Goal: Task Accomplishment & Management: Manage account settings

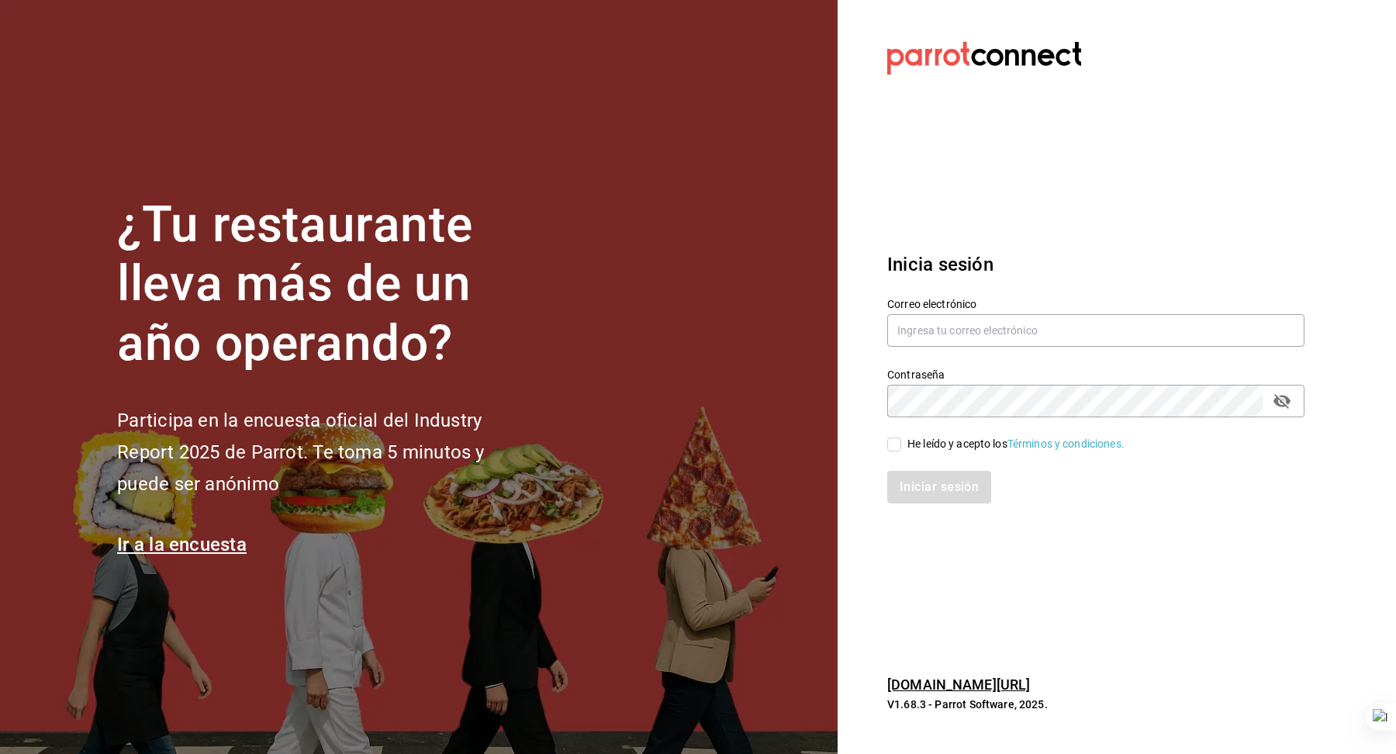
click at [879, 319] on div "Correo electrónico" at bounding box center [1087, 313] width 436 height 71
click at [897, 327] on input "text" at bounding box center [1095, 330] width 417 height 33
type input "[EMAIL_ADDRESS][DOMAIN_NAME]"
click at [969, 444] on div "He leído y acepto los Términos y condiciones." at bounding box center [1015, 444] width 217 height 16
click at [901, 444] on input "He leído y acepto los Términos y condiciones." at bounding box center [894, 444] width 14 height 14
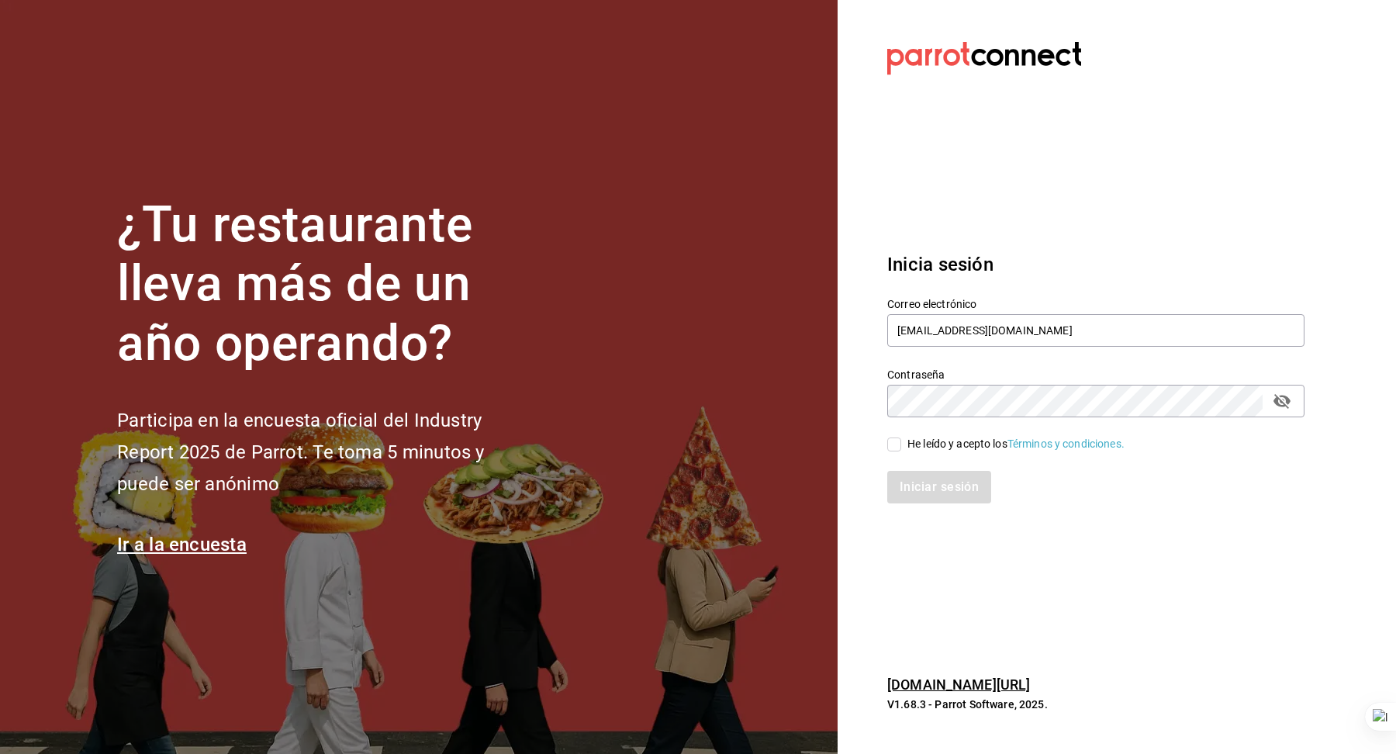
checkbox input "true"
click at [963, 474] on button "Iniciar sesión" at bounding box center [939, 487] width 105 height 33
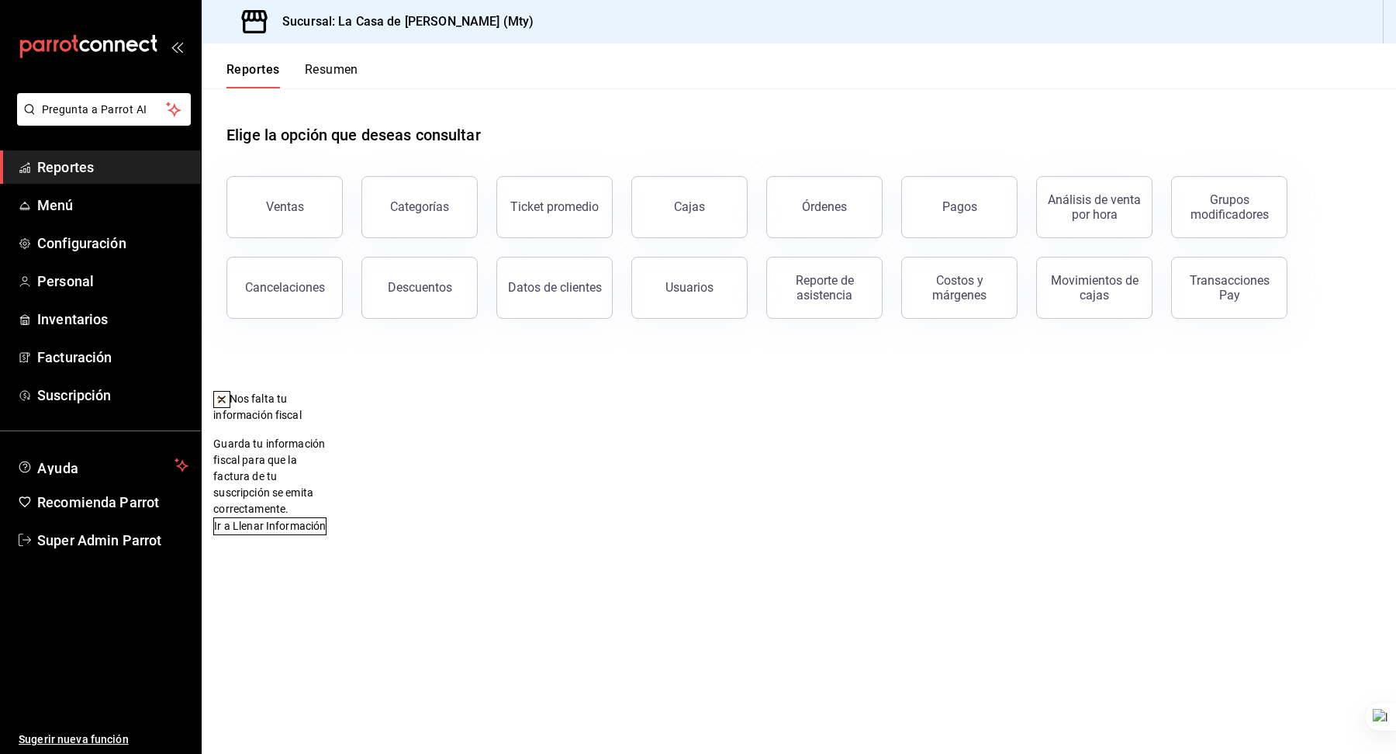
click at [228, 405] on icon at bounding box center [222, 399] width 12 height 12
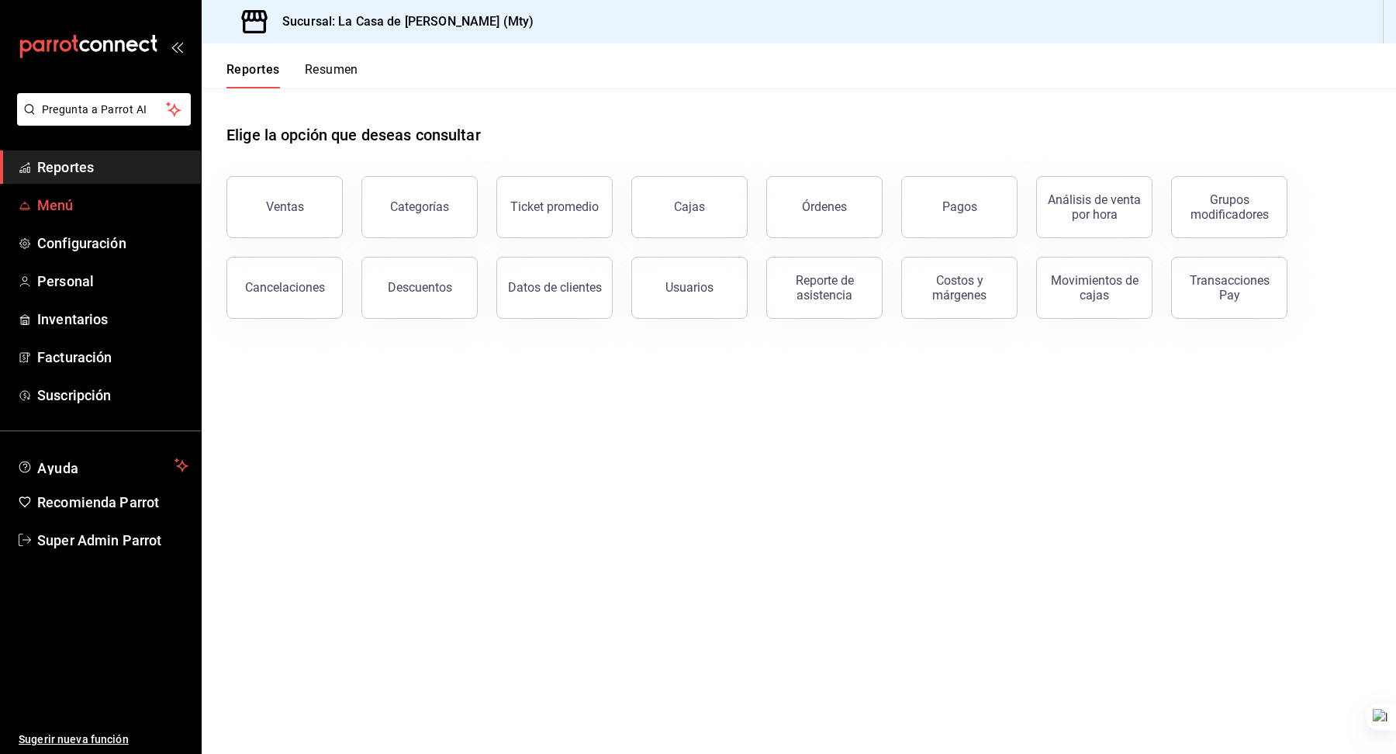
click at [94, 208] on span "Menú" at bounding box center [112, 205] width 151 height 21
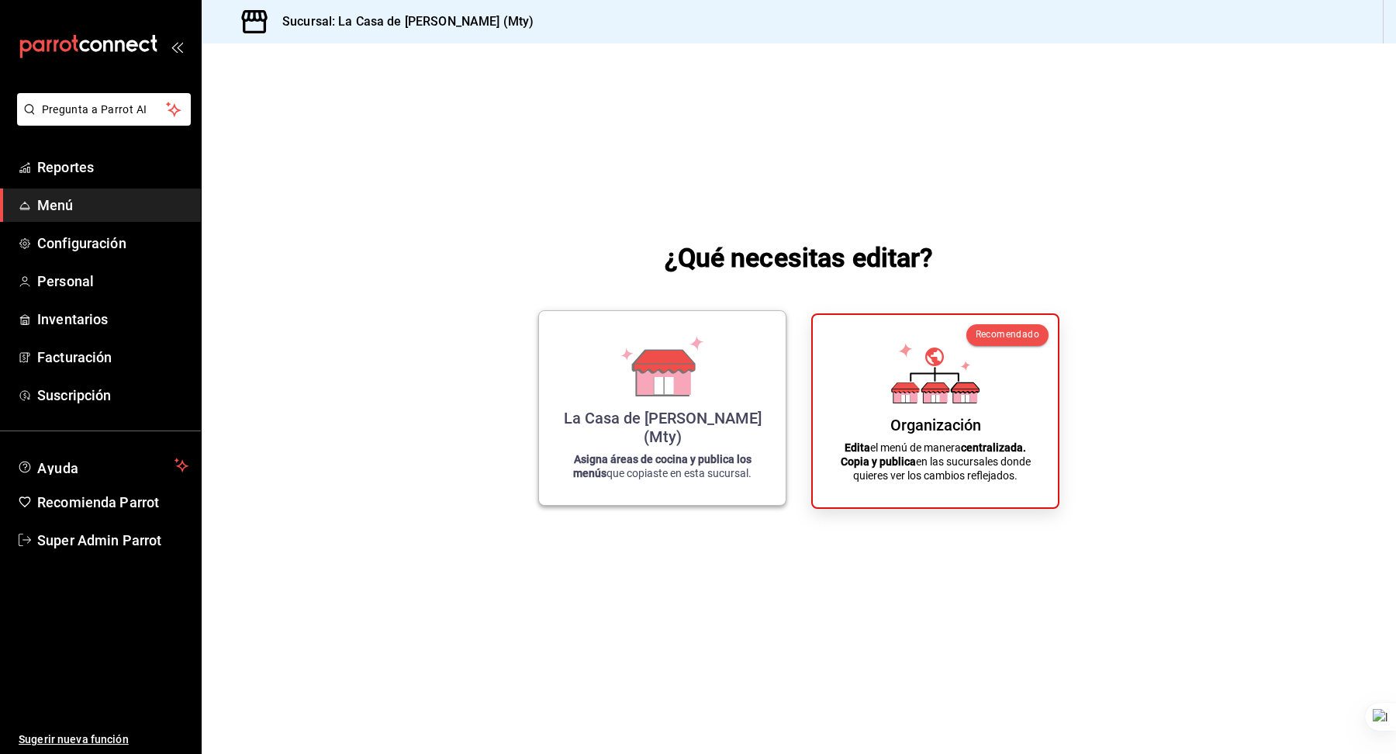
click at [661, 439] on div "La Casa de Maggie (Mty)" at bounding box center [662, 427] width 209 height 37
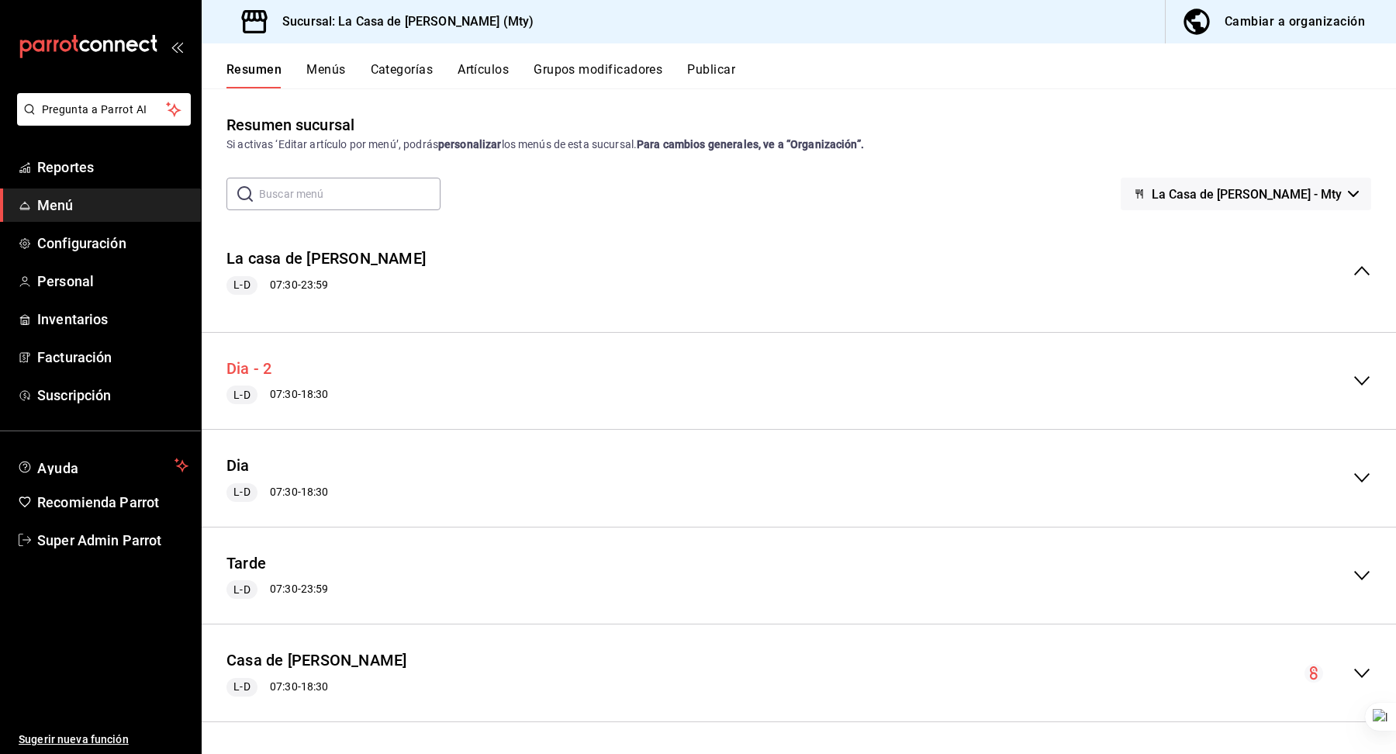
click at [257, 364] on button "Dia - 2" at bounding box center [249, 368] width 46 height 22
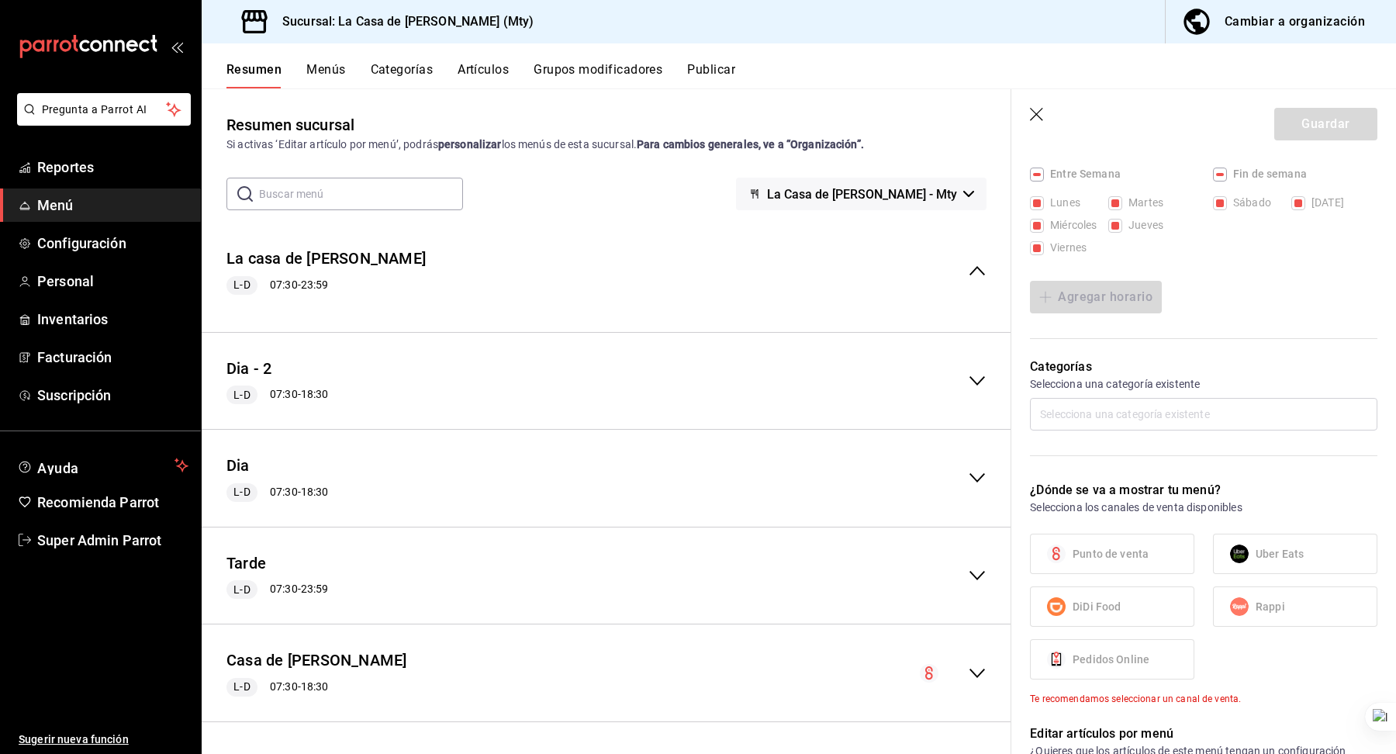
scroll to position [297, 0]
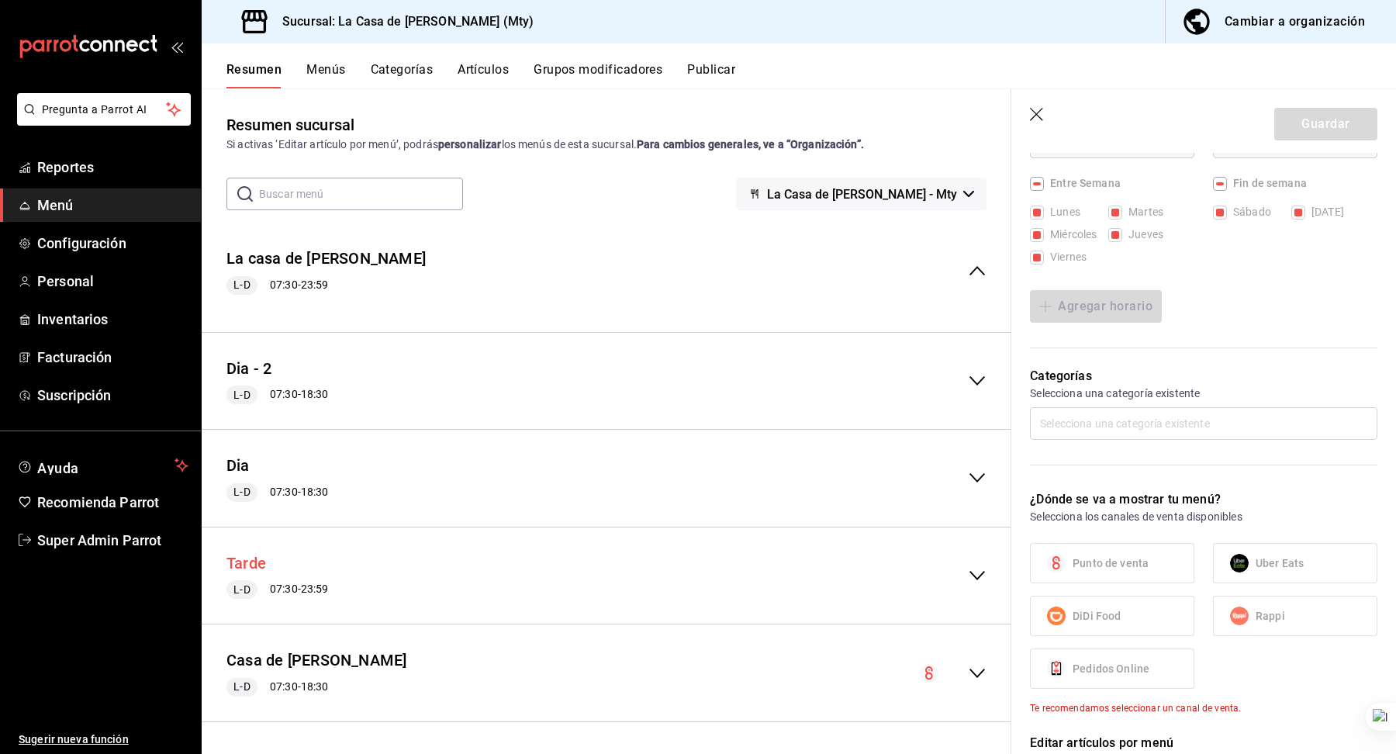
click at [254, 564] on button "Tarde" at bounding box center [246, 563] width 40 height 22
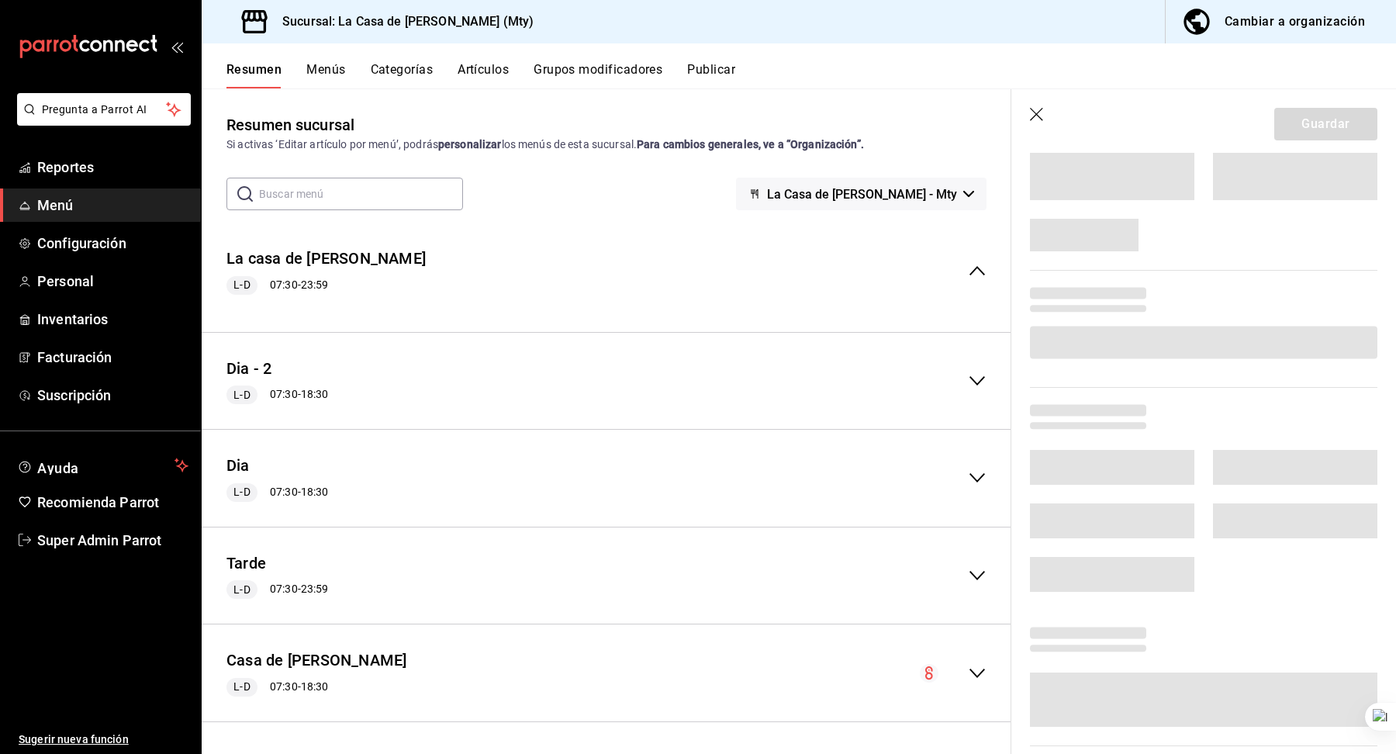
click at [485, 74] on button "Artículos" at bounding box center [483, 75] width 51 height 26
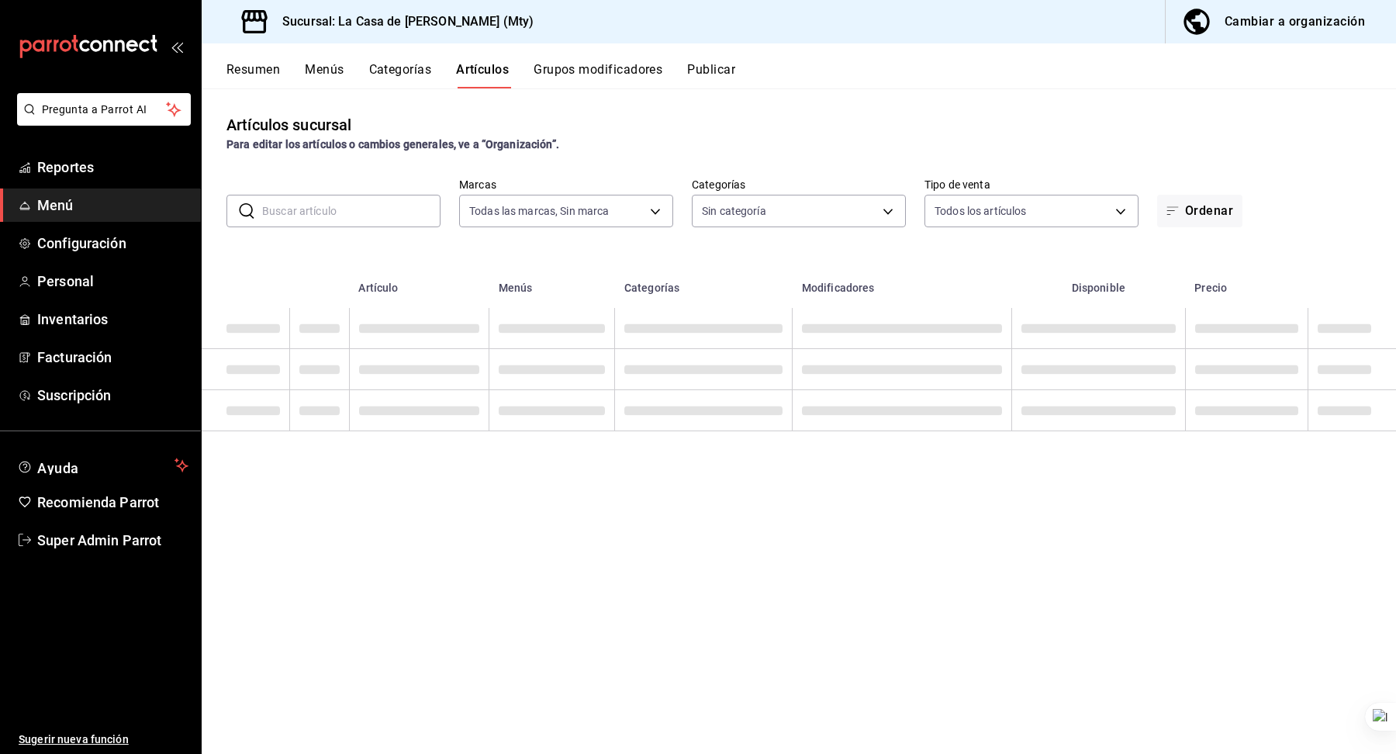
type input "e9179999-a7de-407e-ae24-c179d6bedab1"
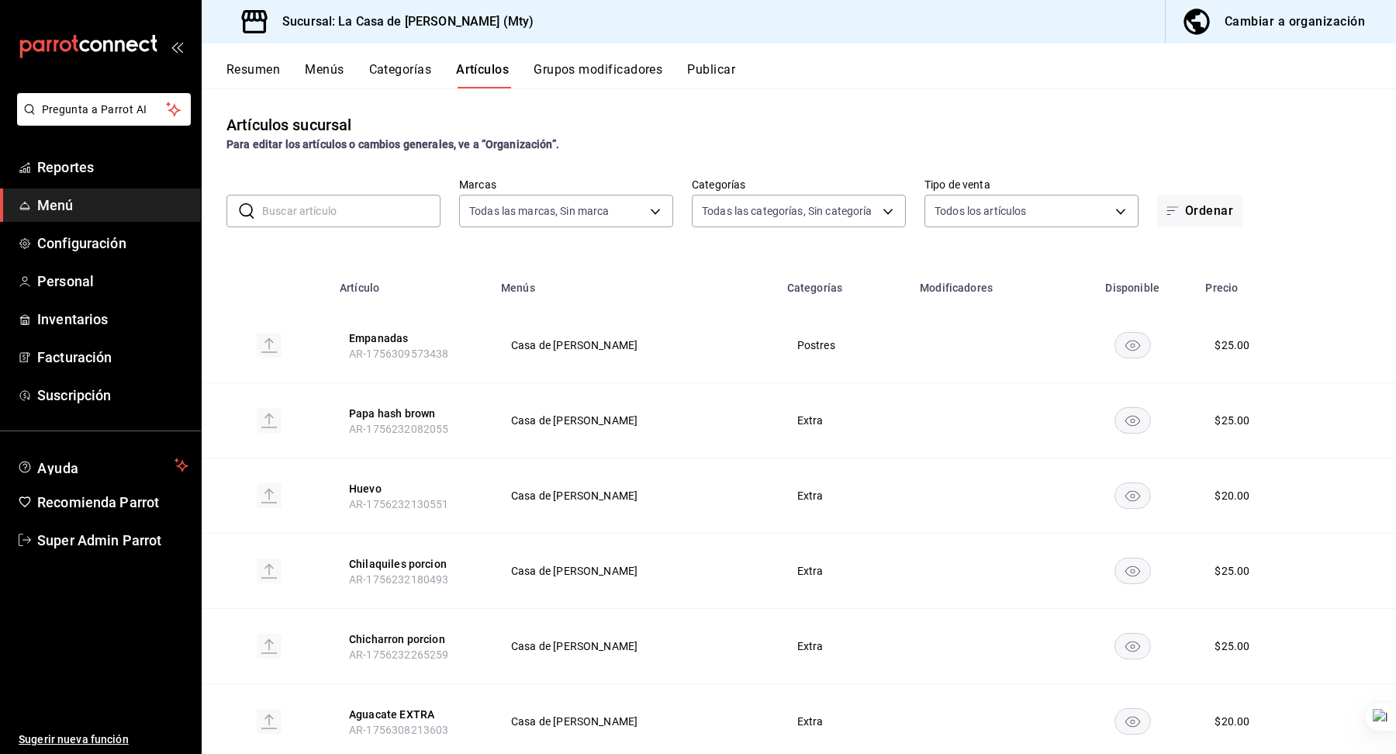
type input "1a66e0eb-1348-4d44-8722-ced909310884,9111c4ce-dcc5-4a35-8788-2246fb6a197e,acba0…"
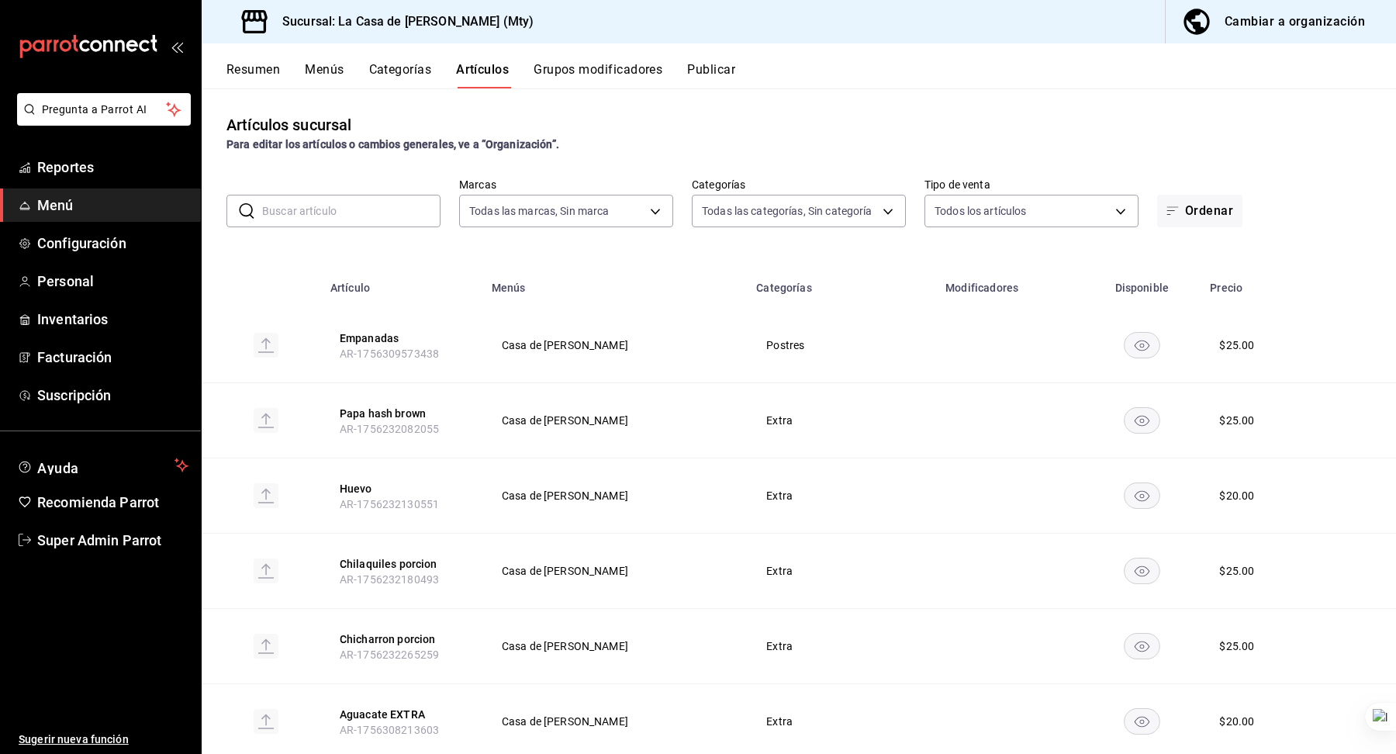
click at [596, 233] on div "Artículos sucursal Para editar los artículos o cambios generales, ve a “Organiz…" at bounding box center [799, 420] width 1194 height 665
click at [589, 224] on body "Pregunta a Parrot AI Reportes Menú Configuración Personal Inventarios Facturaci…" at bounding box center [698, 377] width 1396 height 754
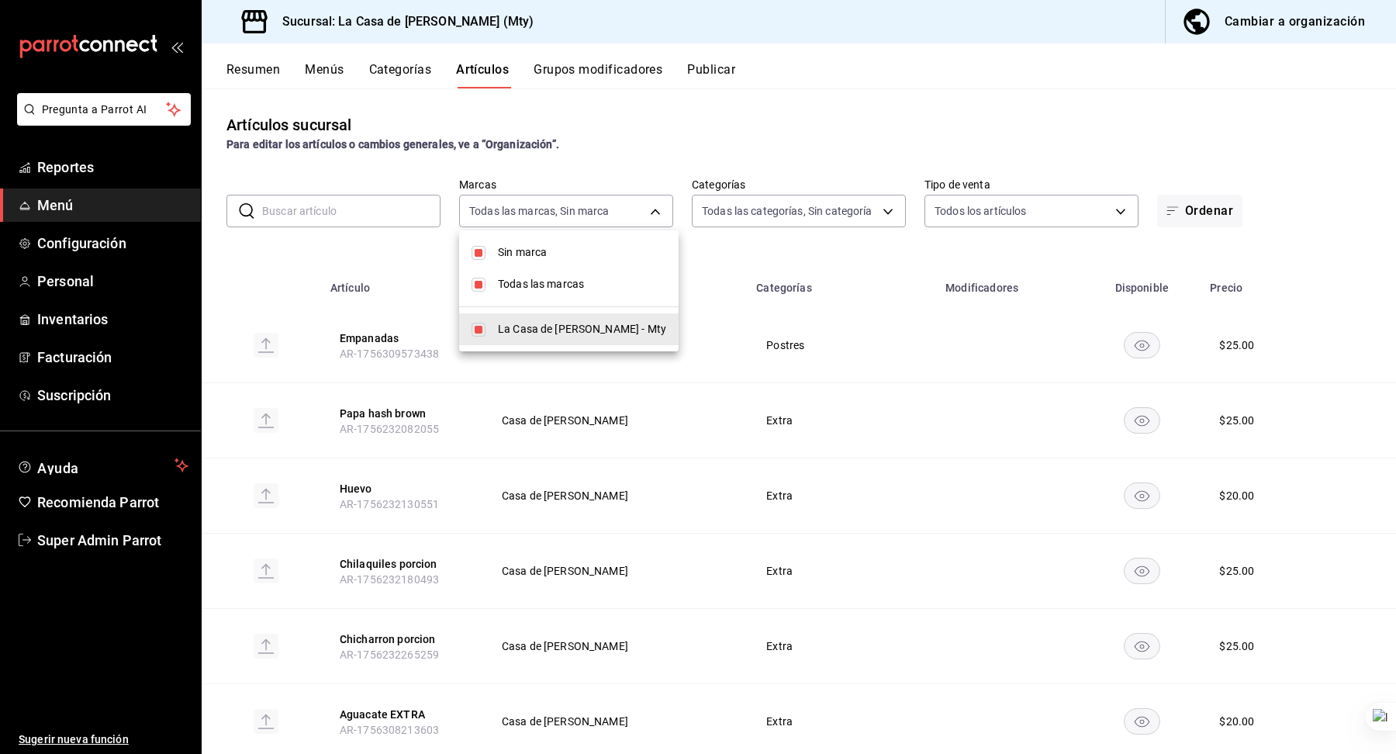
click at [675, 157] on div at bounding box center [698, 377] width 1396 height 754
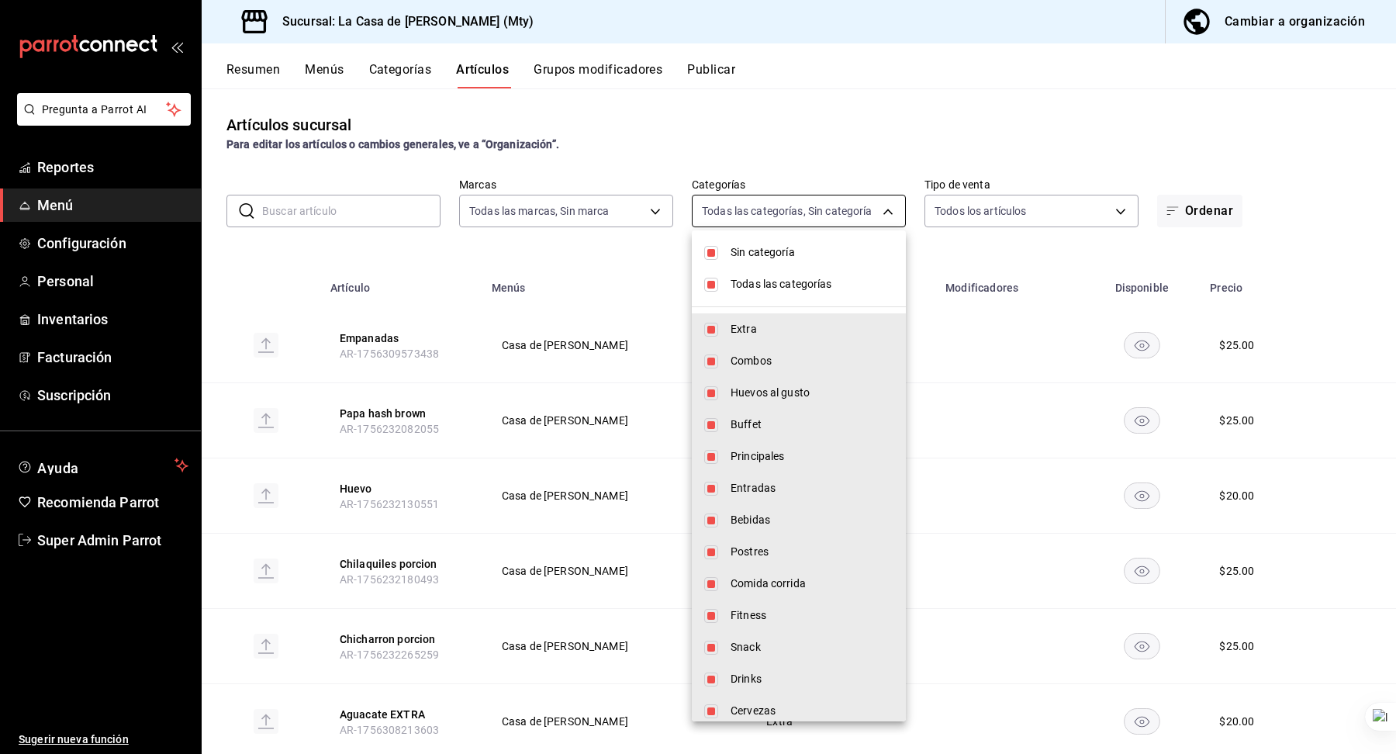
click at [763, 208] on body "Pregunta a Parrot AI Reportes Menú Configuración Personal Inventarios Facturaci…" at bounding box center [698, 377] width 1396 height 754
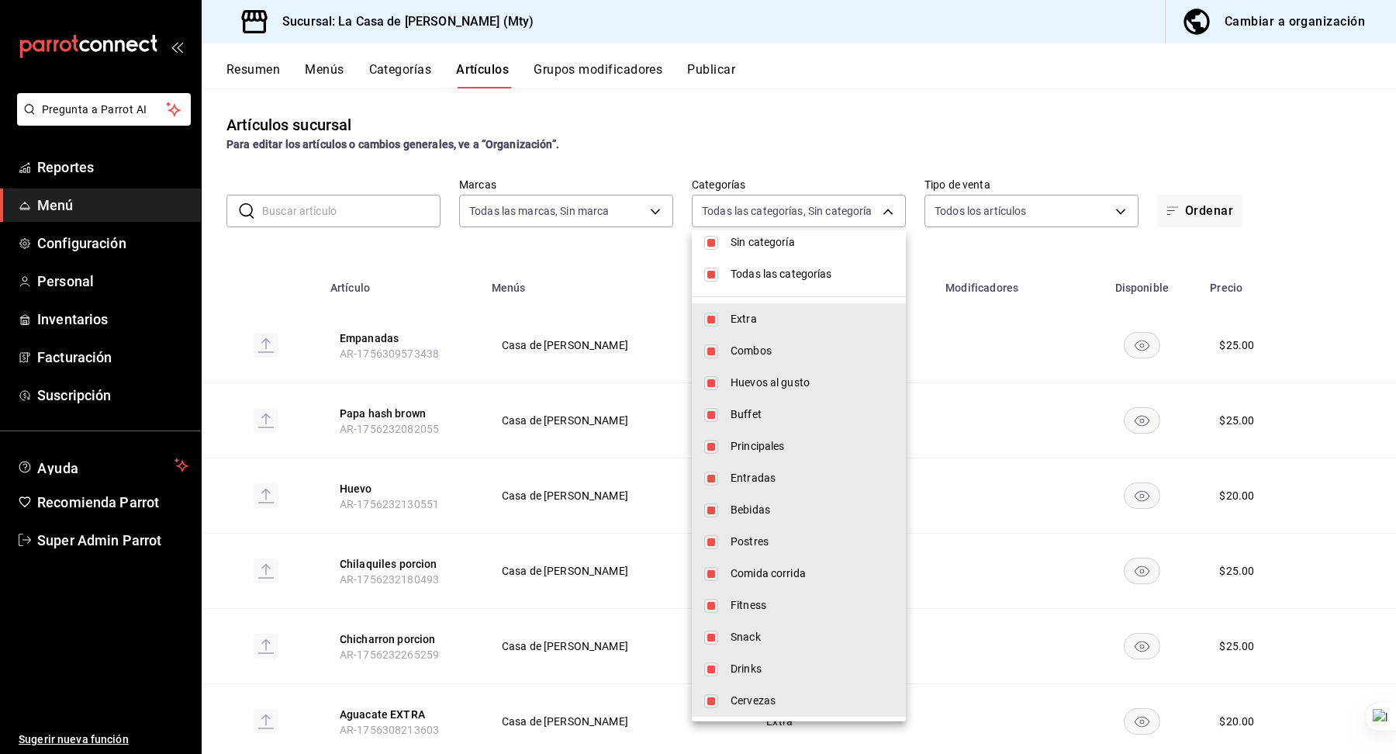
click at [651, 165] on div at bounding box center [698, 377] width 1396 height 754
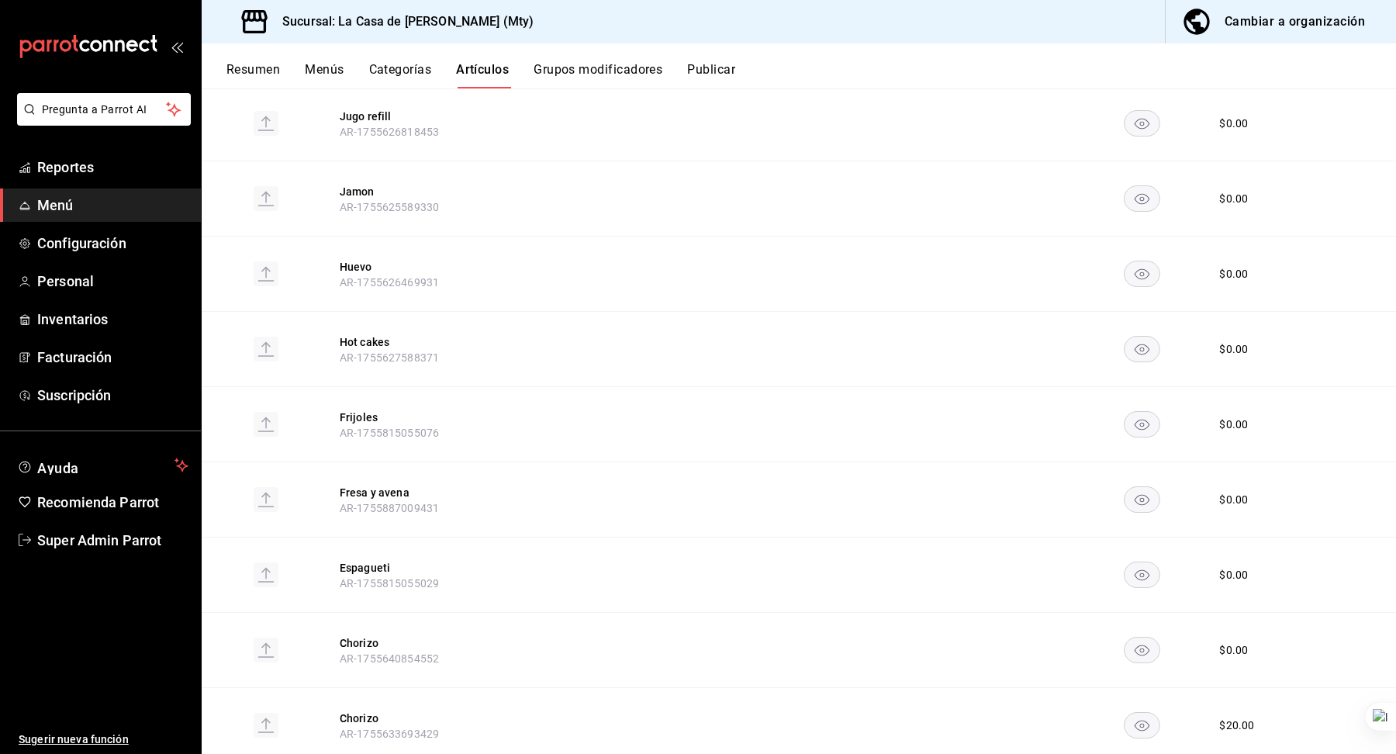
scroll to position [2599, 0]
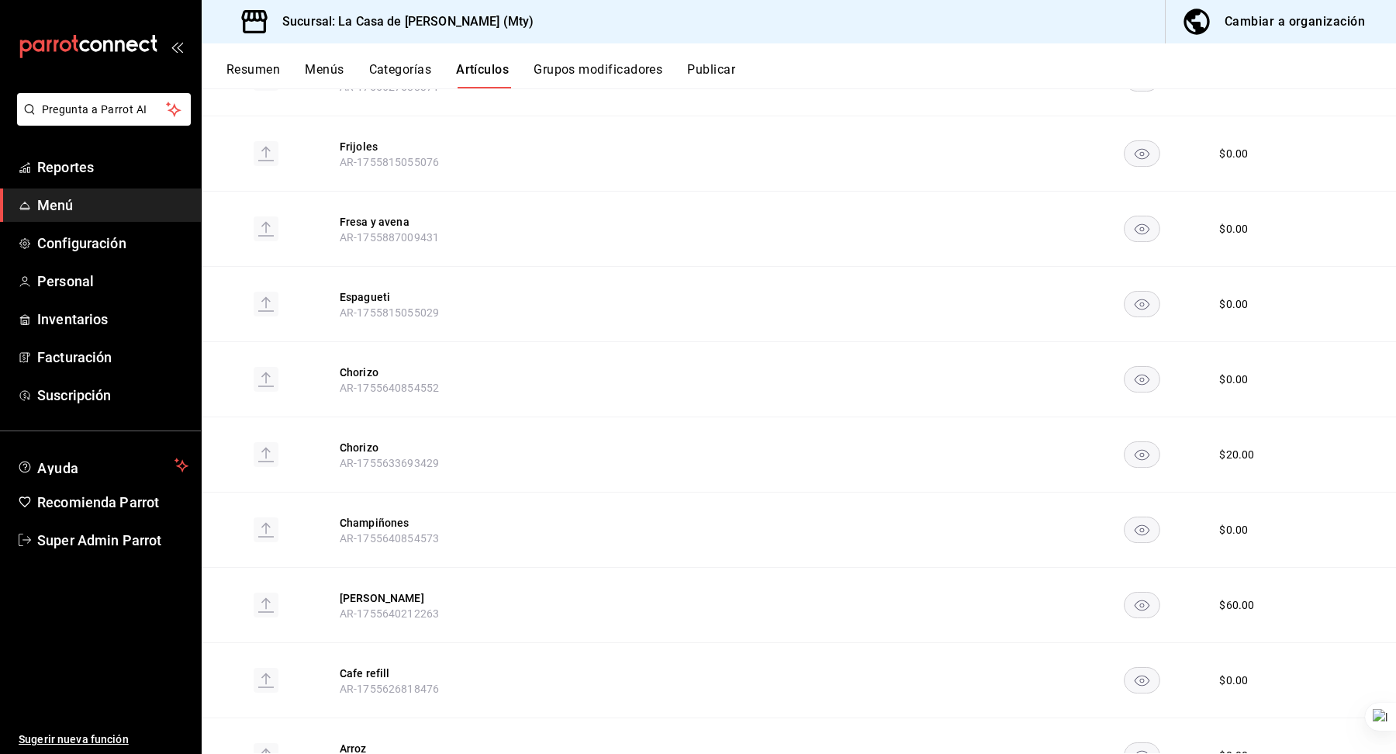
click at [395, 64] on button "Categorías" at bounding box center [400, 75] width 63 height 26
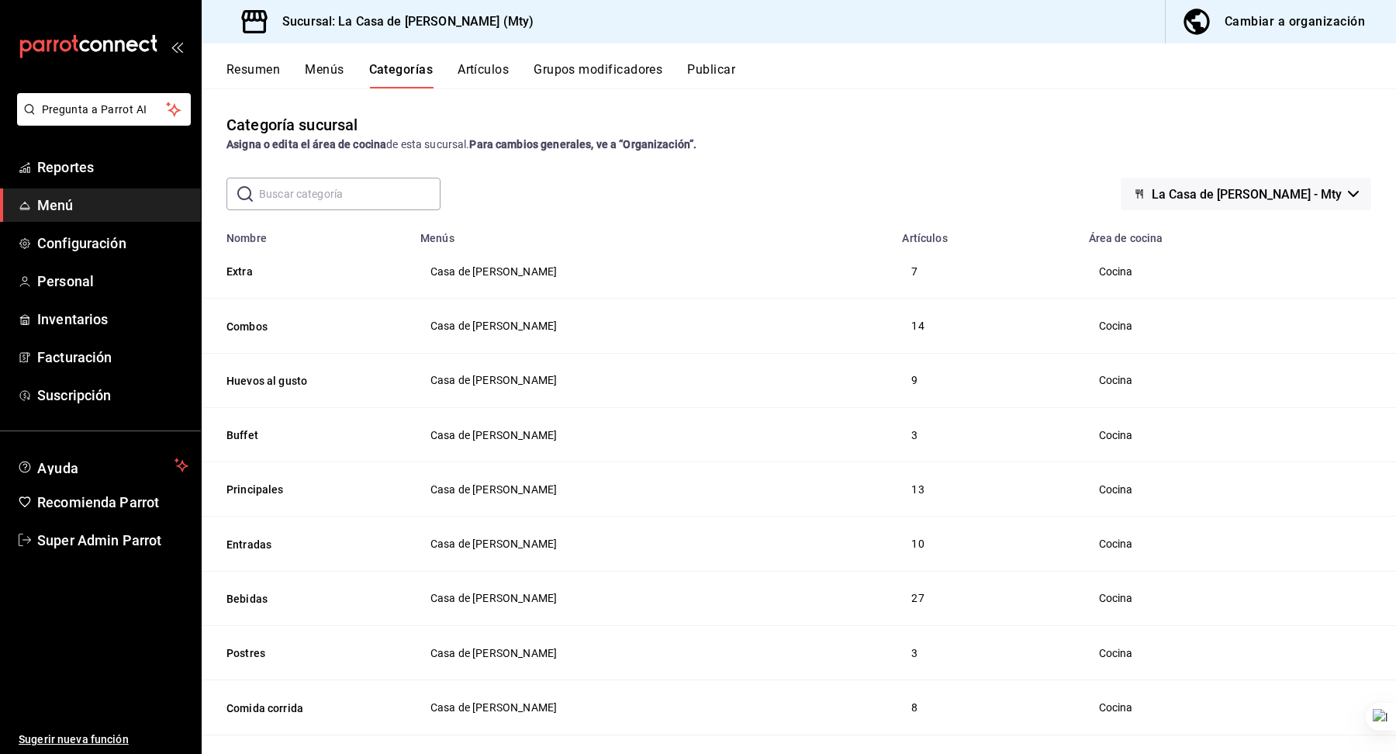
click at [307, 75] on button "Menús" at bounding box center [324, 75] width 39 height 26
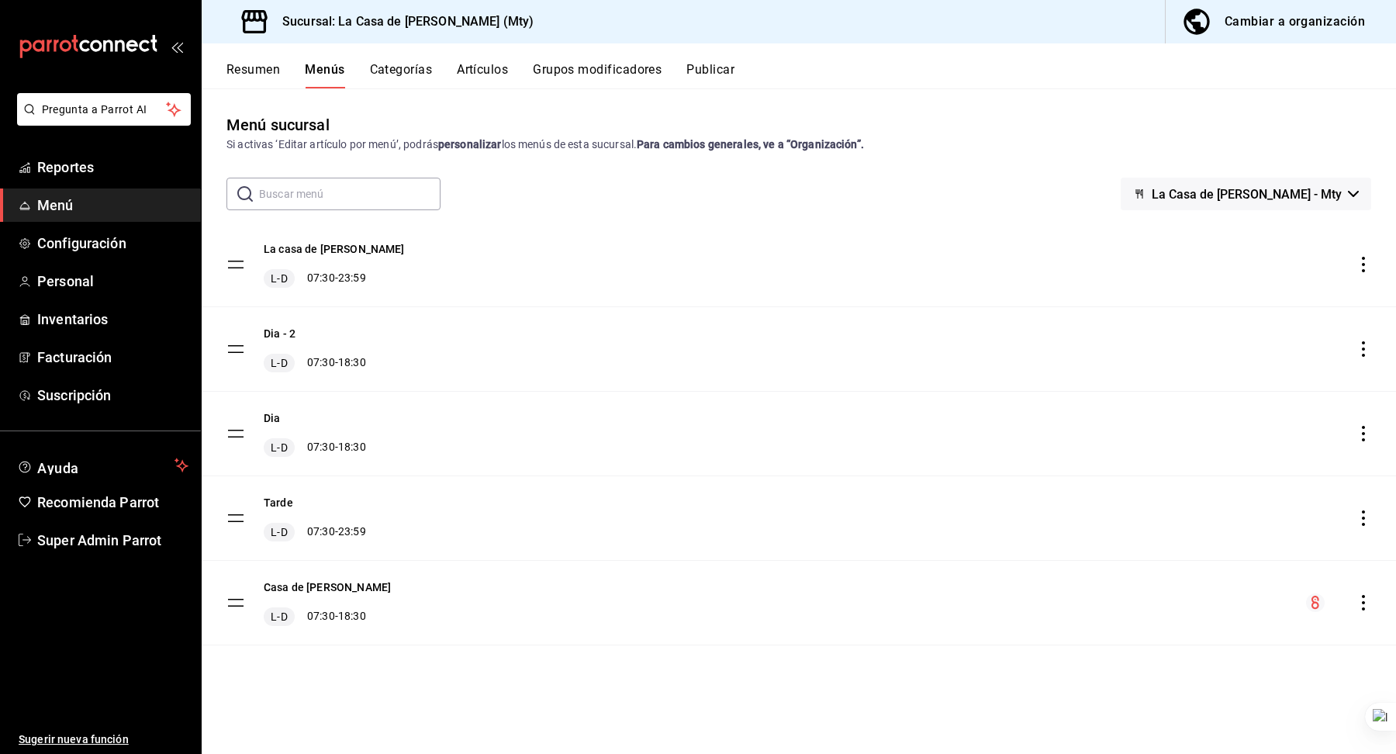
click at [1359, 348] on icon "actions" at bounding box center [1364, 349] width 16 height 16
click at [1245, 430] on li "Eliminar menú y contenido relacionado" at bounding box center [1227, 417] width 242 height 32
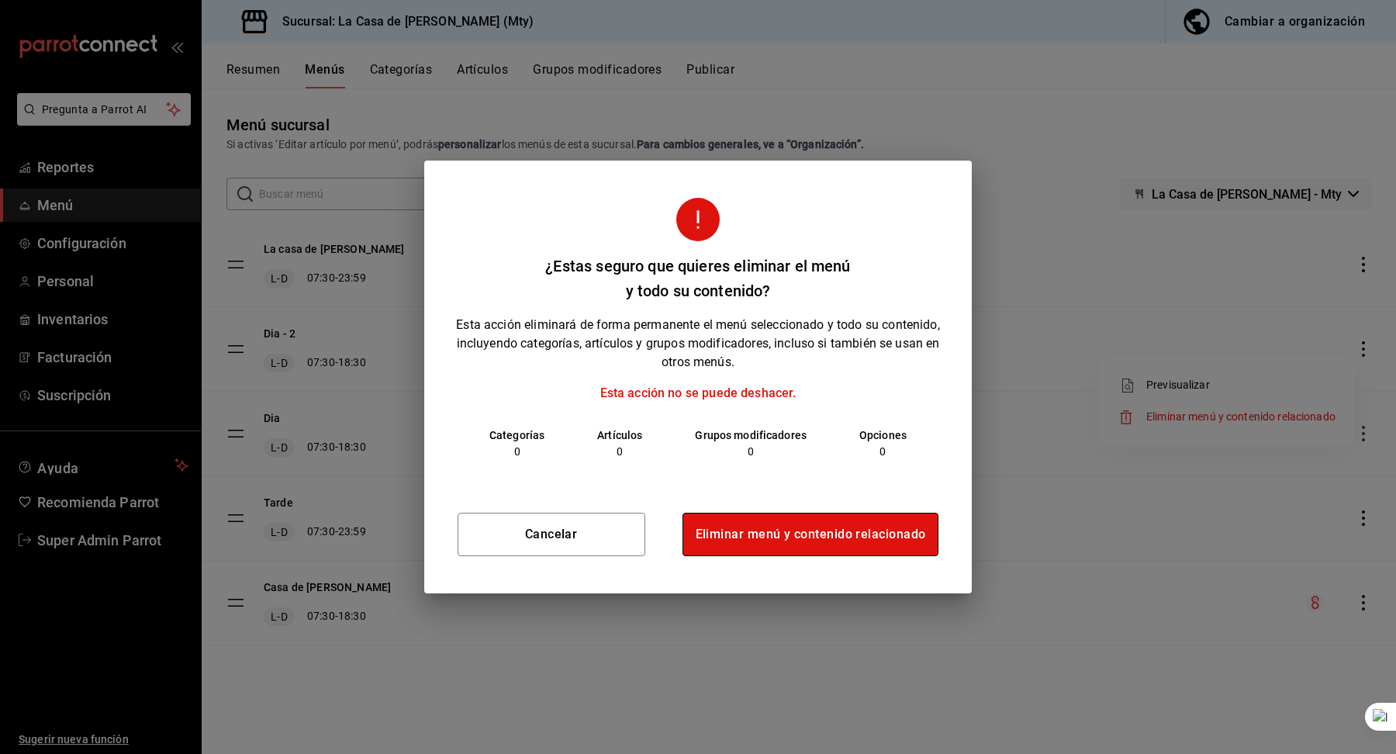
click at [825, 518] on button "Eliminar menú y contenido relacionado" at bounding box center [810, 534] width 257 height 43
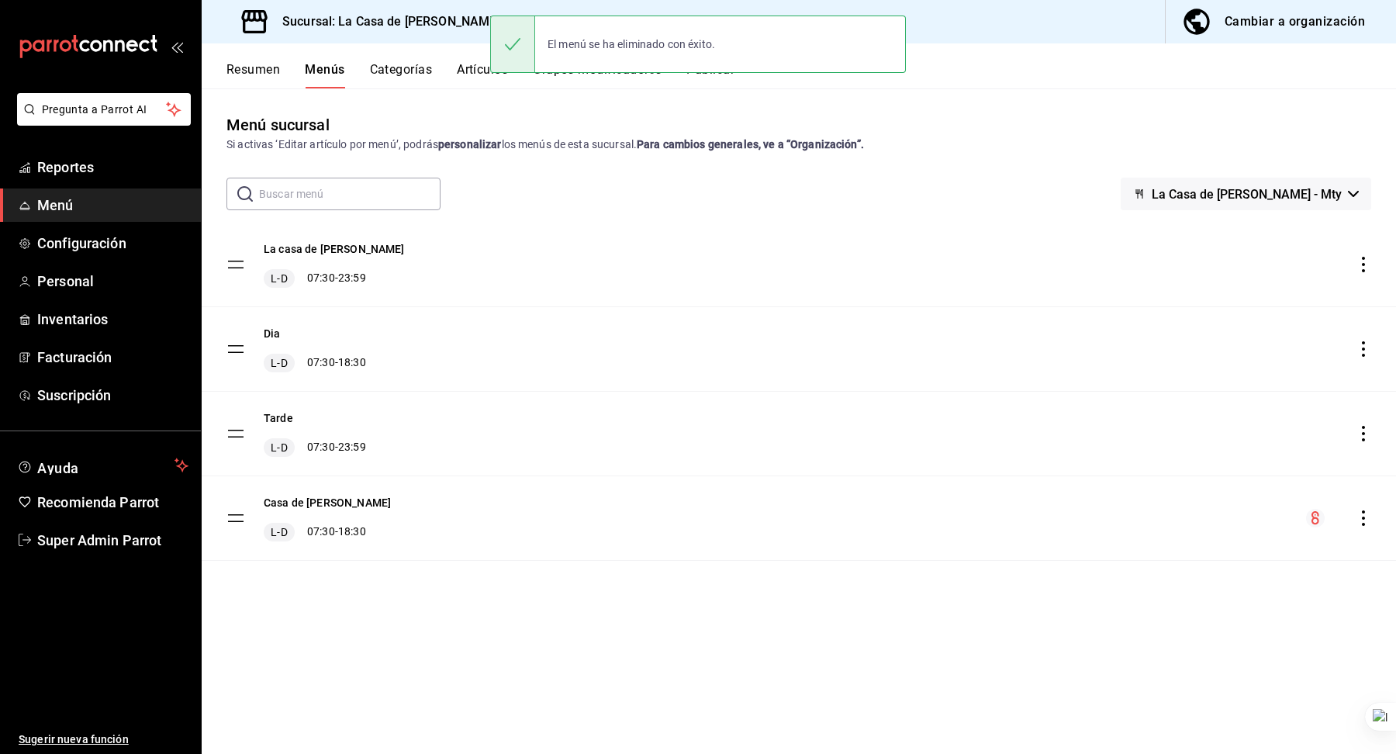
click at [1363, 265] on icon "actions" at bounding box center [1363, 265] width 3 height 16
click at [1224, 340] on span "Eliminar menú y contenido relacionado" at bounding box center [1240, 332] width 189 height 16
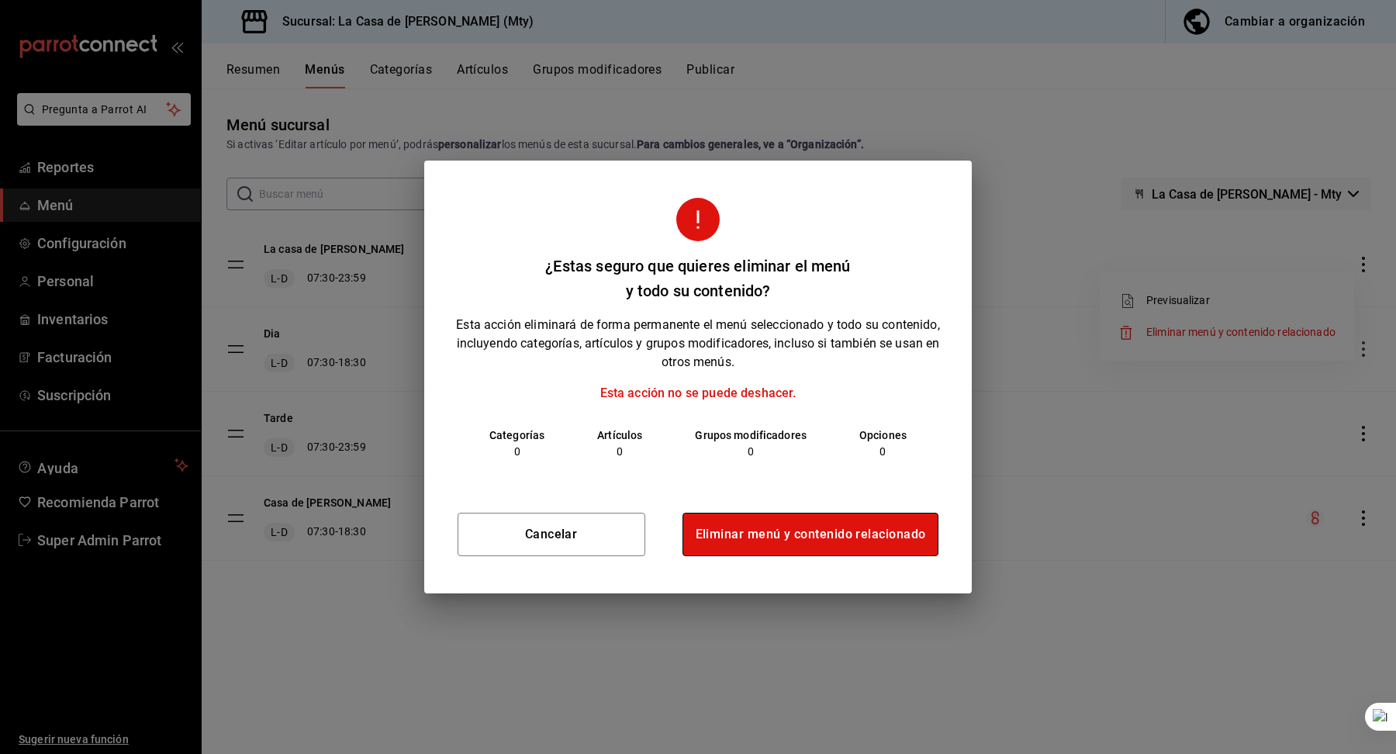
click at [805, 525] on button "Eliminar menú y contenido relacionado" at bounding box center [810, 534] width 257 height 43
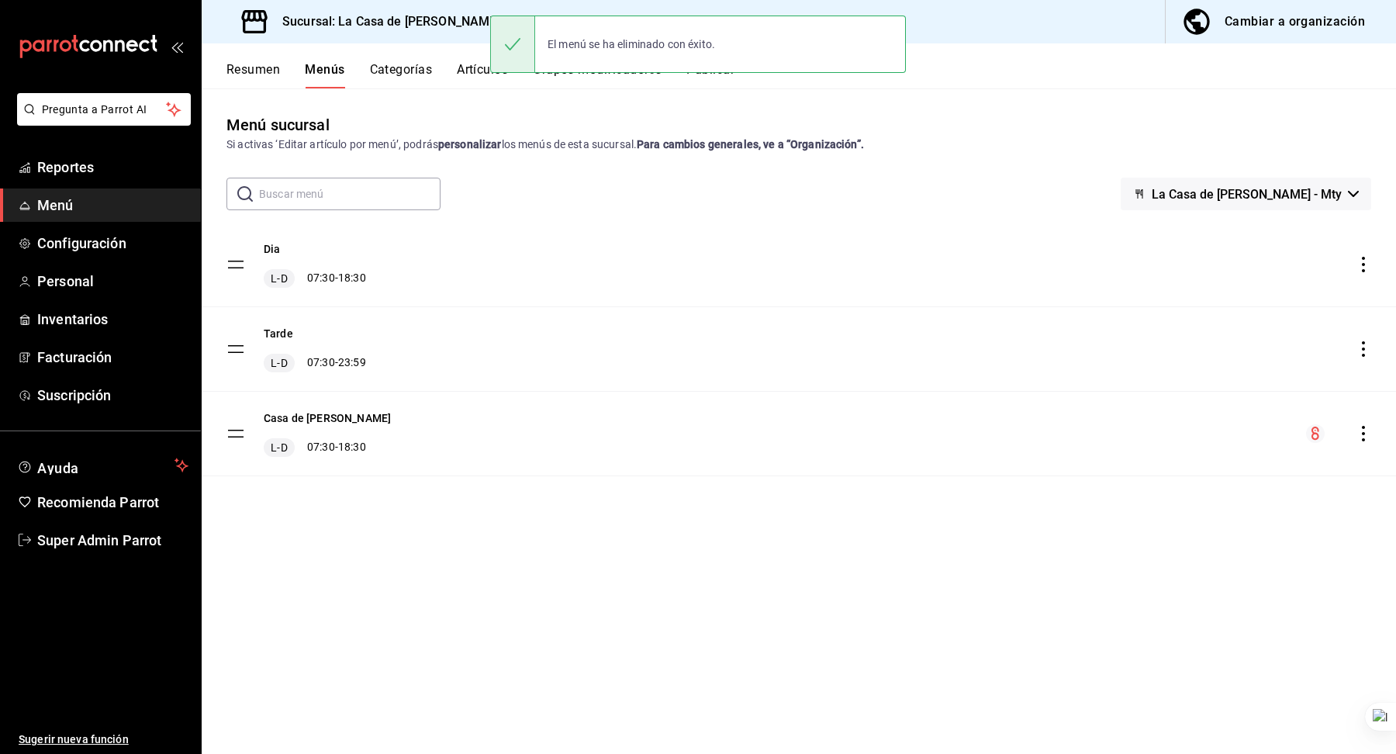
click at [1369, 268] on icon "actions" at bounding box center [1364, 265] width 16 height 16
click at [1249, 335] on span "Eliminar menú y contenido relacionado" at bounding box center [1240, 332] width 189 height 12
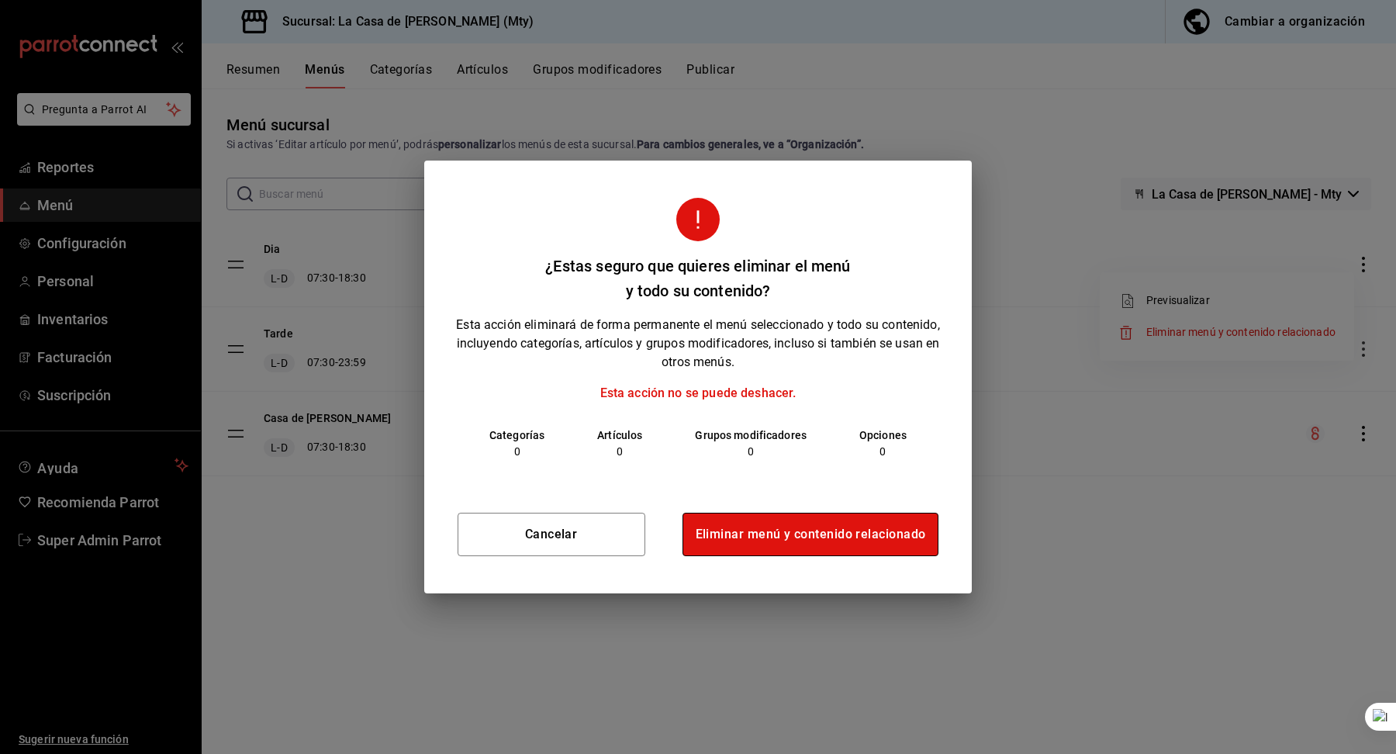
click at [764, 517] on button "Eliminar menú y contenido relacionado" at bounding box center [810, 534] width 257 height 43
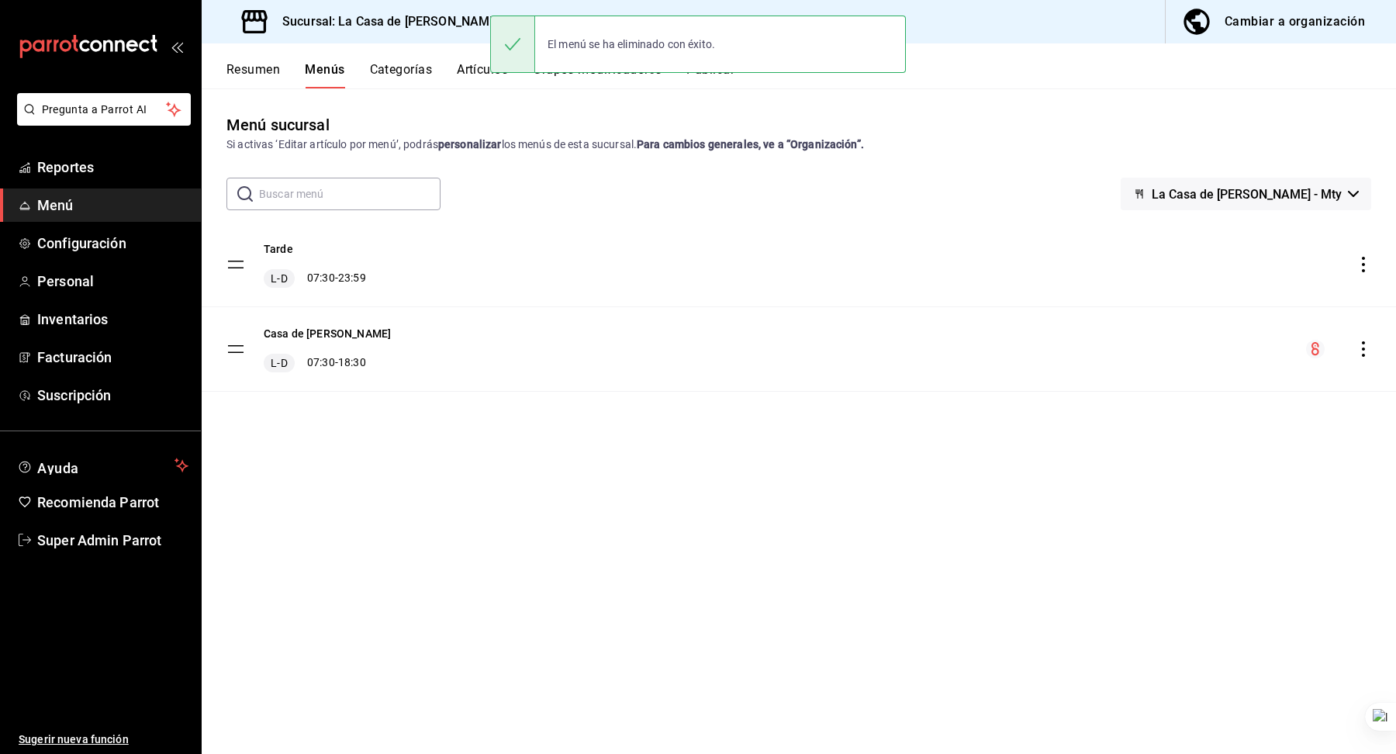
click at [1363, 261] on icon "actions" at bounding box center [1364, 265] width 16 height 16
click at [1307, 329] on span "Eliminar menú y contenido relacionado" at bounding box center [1240, 332] width 189 height 12
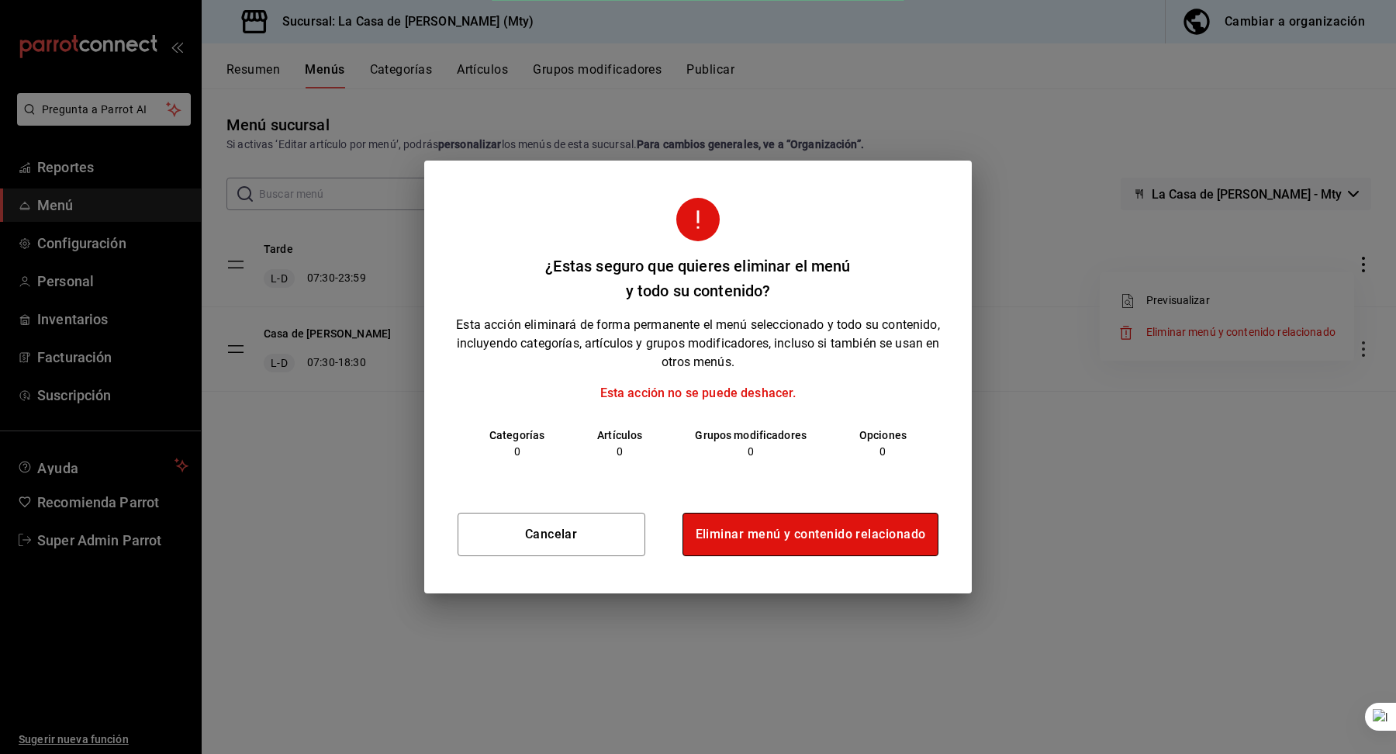
click at [832, 523] on button "Eliminar menú y contenido relacionado" at bounding box center [810, 534] width 257 height 43
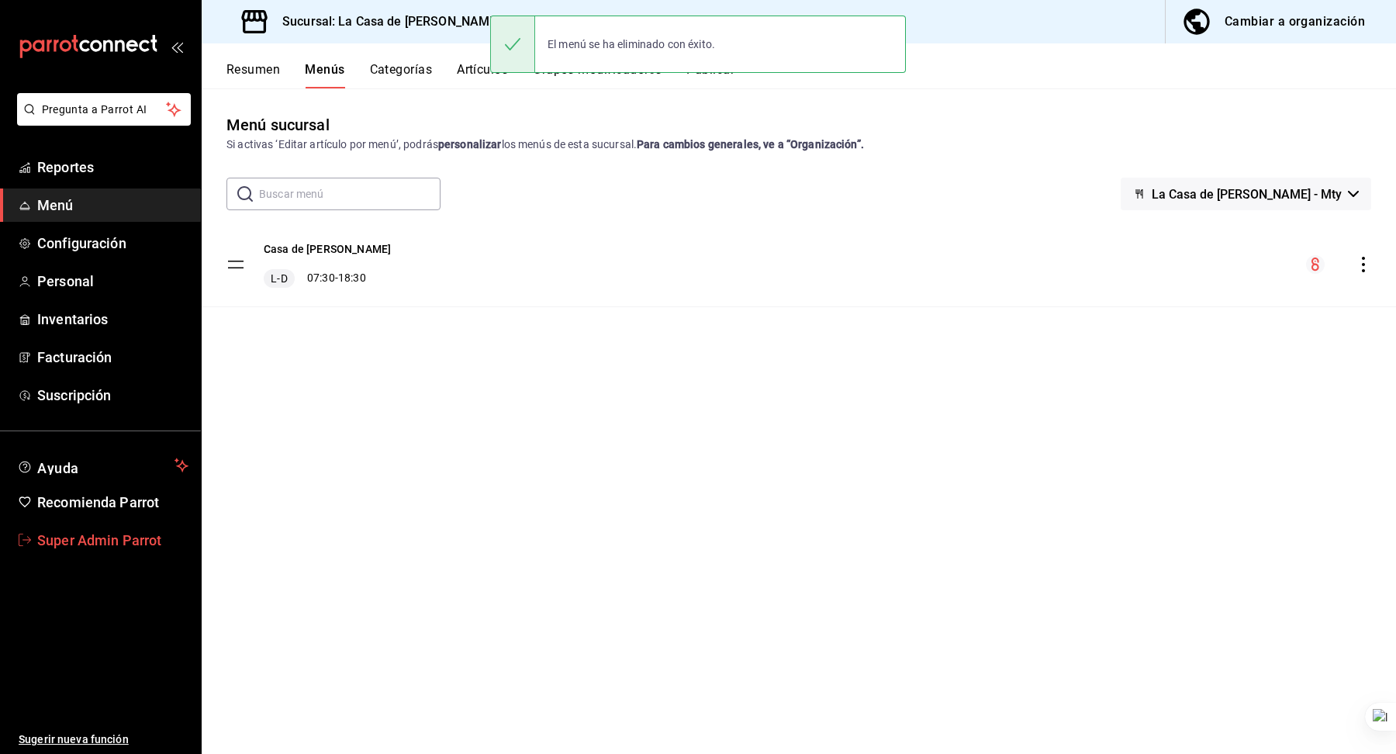
click at [96, 530] on span "Super Admin Parrot" at bounding box center [112, 540] width 151 height 21
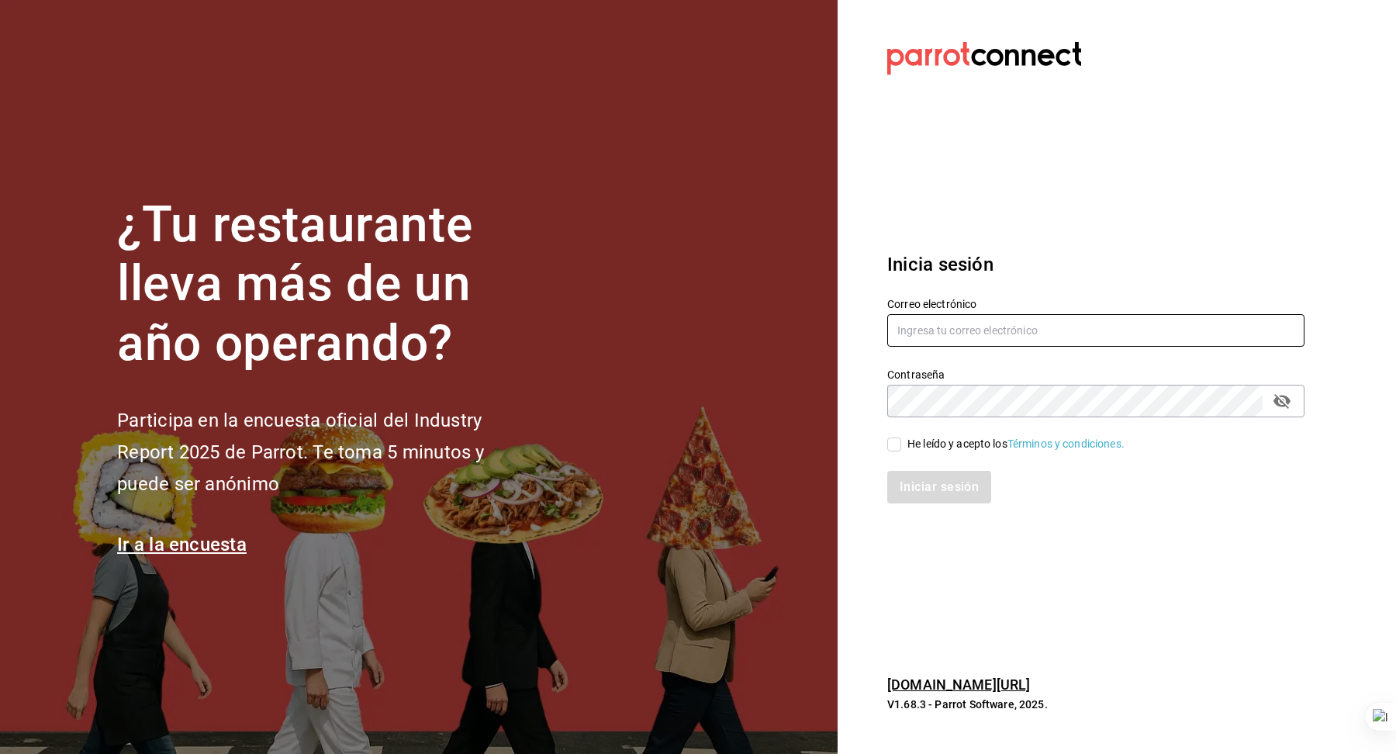
click at [993, 338] on input "text" at bounding box center [1095, 330] width 417 height 33
type input "[EMAIL_ADDRESS][DOMAIN_NAME]"
click at [996, 332] on input "[EMAIL_ADDRESS][DOMAIN_NAME]" at bounding box center [1095, 330] width 417 height 33
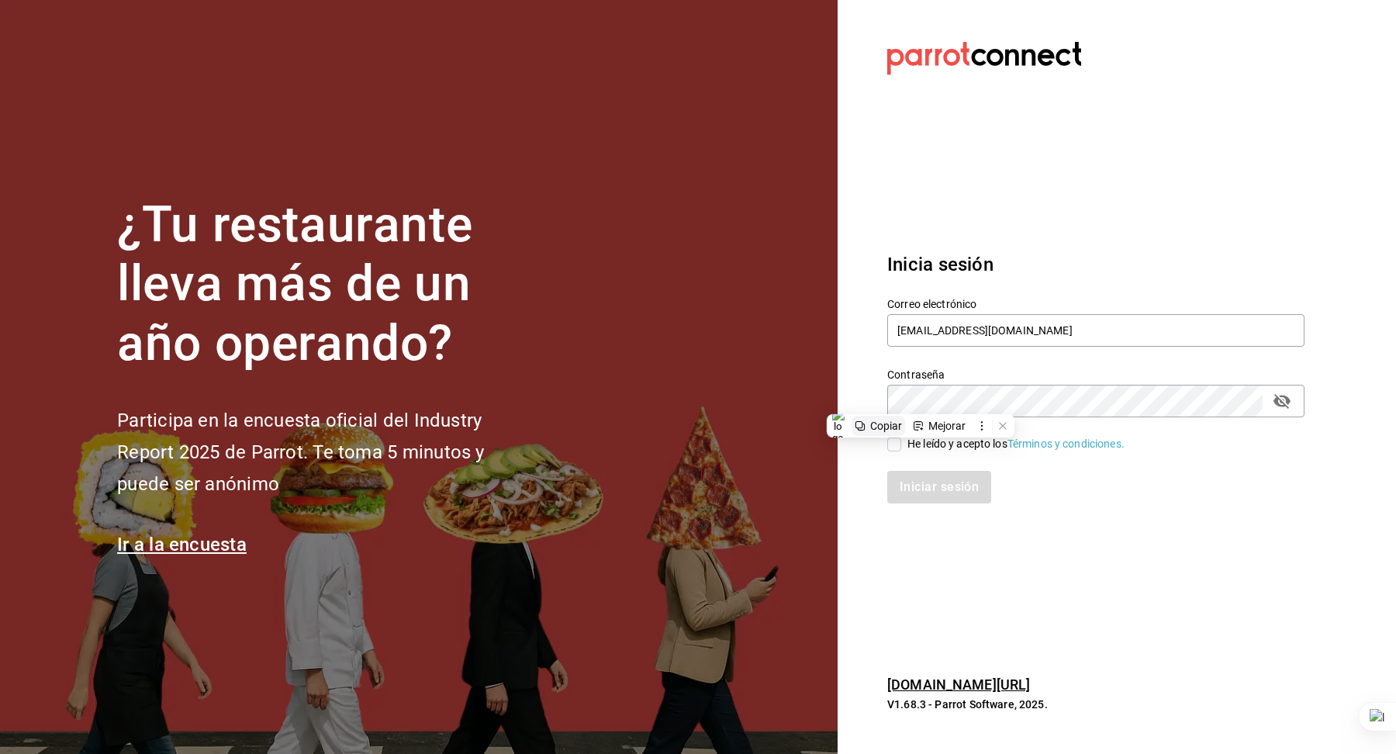
click at [894, 427] on div "Copiar" at bounding box center [886, 426] width 32 height 12
click at [918, 448] on div "He leído y acepto los Términos y condiciones." at bounding box center [1015, 444] width 217 height 16
click at [901, 448] on input "He leído y acepto los Términos y condiciones." at bounding box center [894, 444] width 14 height 14
checkbox input "true"
click at [925, 470] on div "Iniciar sesión" at bounding box center [1087, 477] width 436 height 51
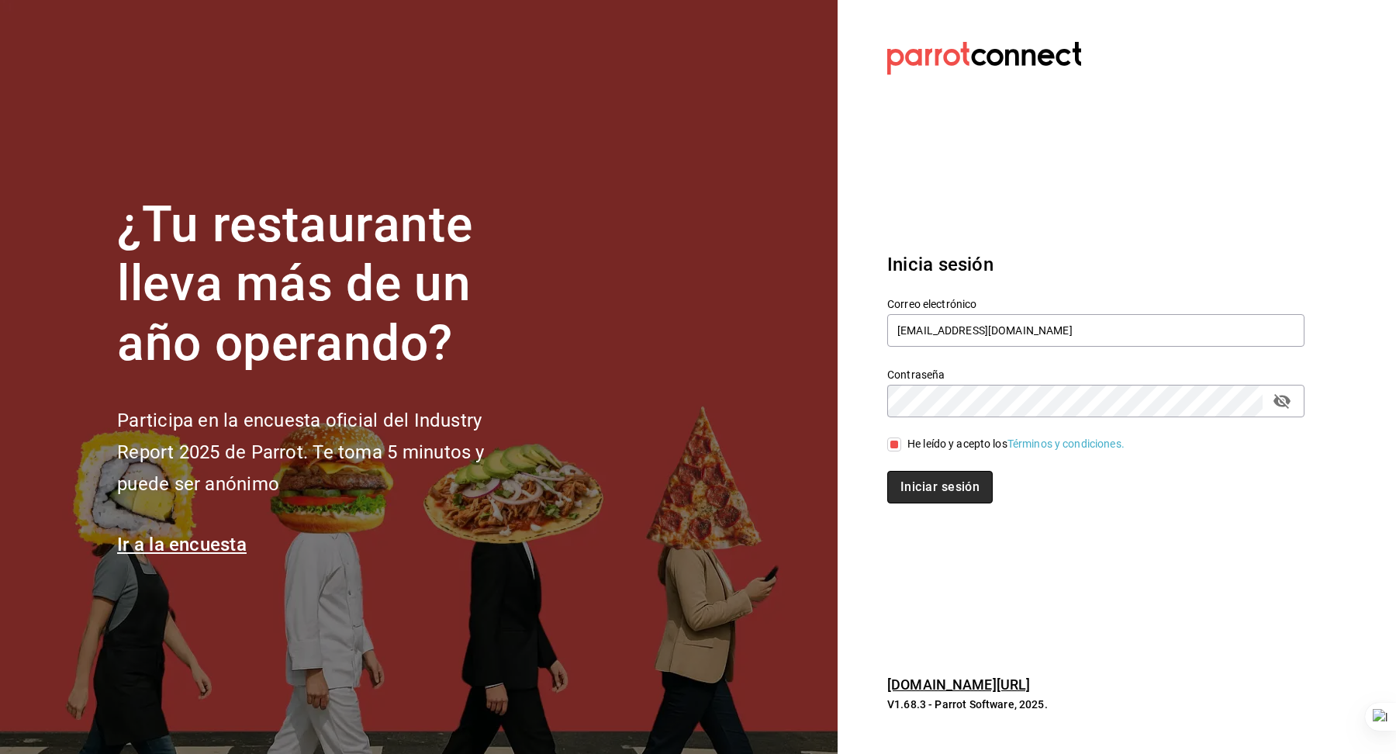
click at [925, 474] on button "Iniciar sesión" at bounding box center [939, 487] width 105 height 33
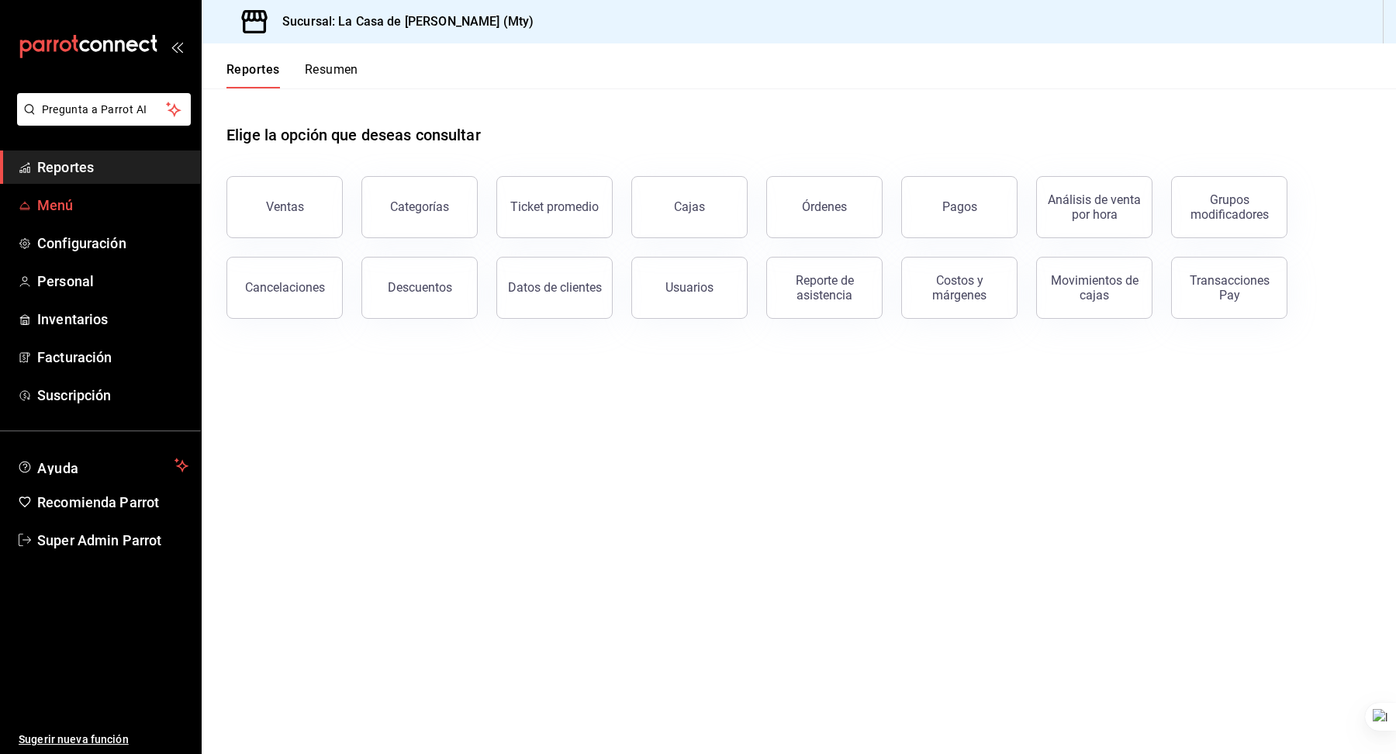
click at [40, 203] on span "Menú" at bounding box center [112, 205] width 151 height 21
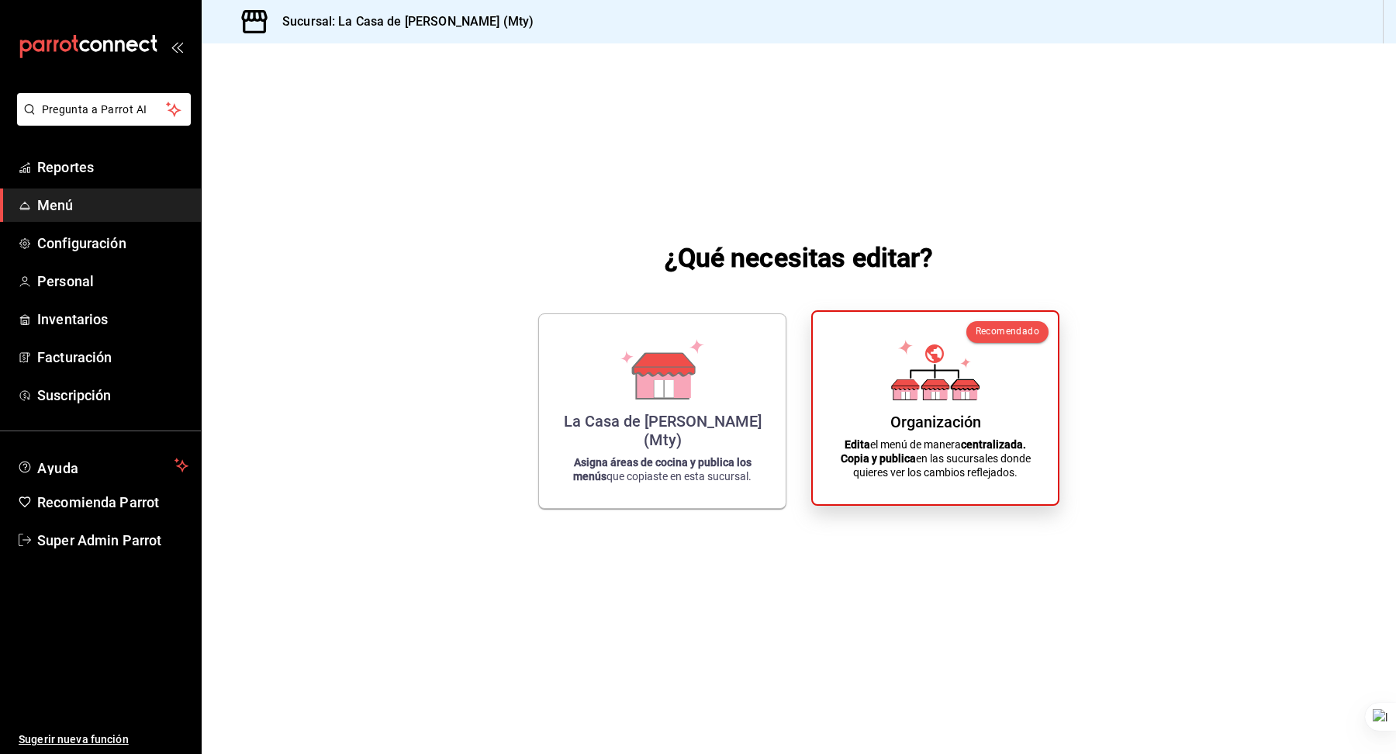
click at [878, 388] on div "Organización Edita el menú de manera centralizada. Copia y publica en las sucur…" at bounding box center [935, 408] width 208 height 168
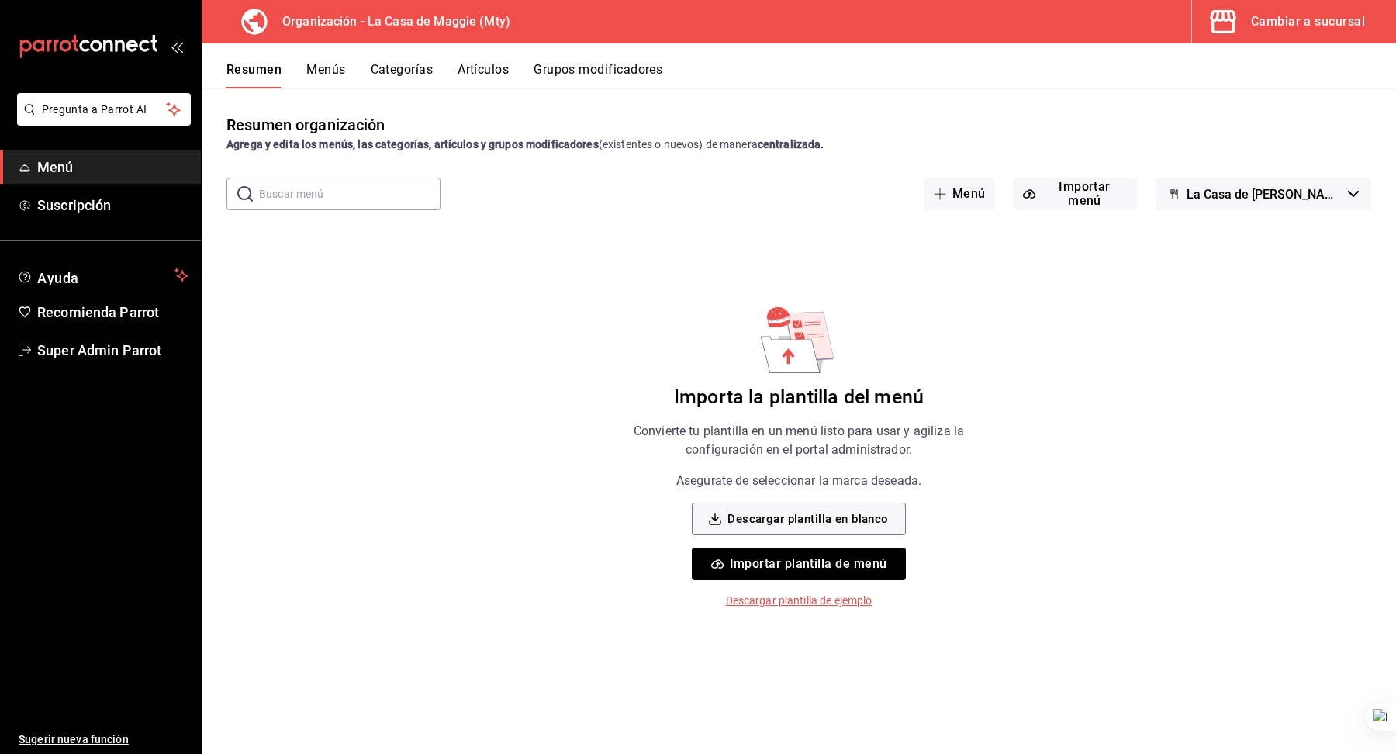
click at [490, 75] on button "Artículos" at bounding box center [483, 75] width 51 height 26
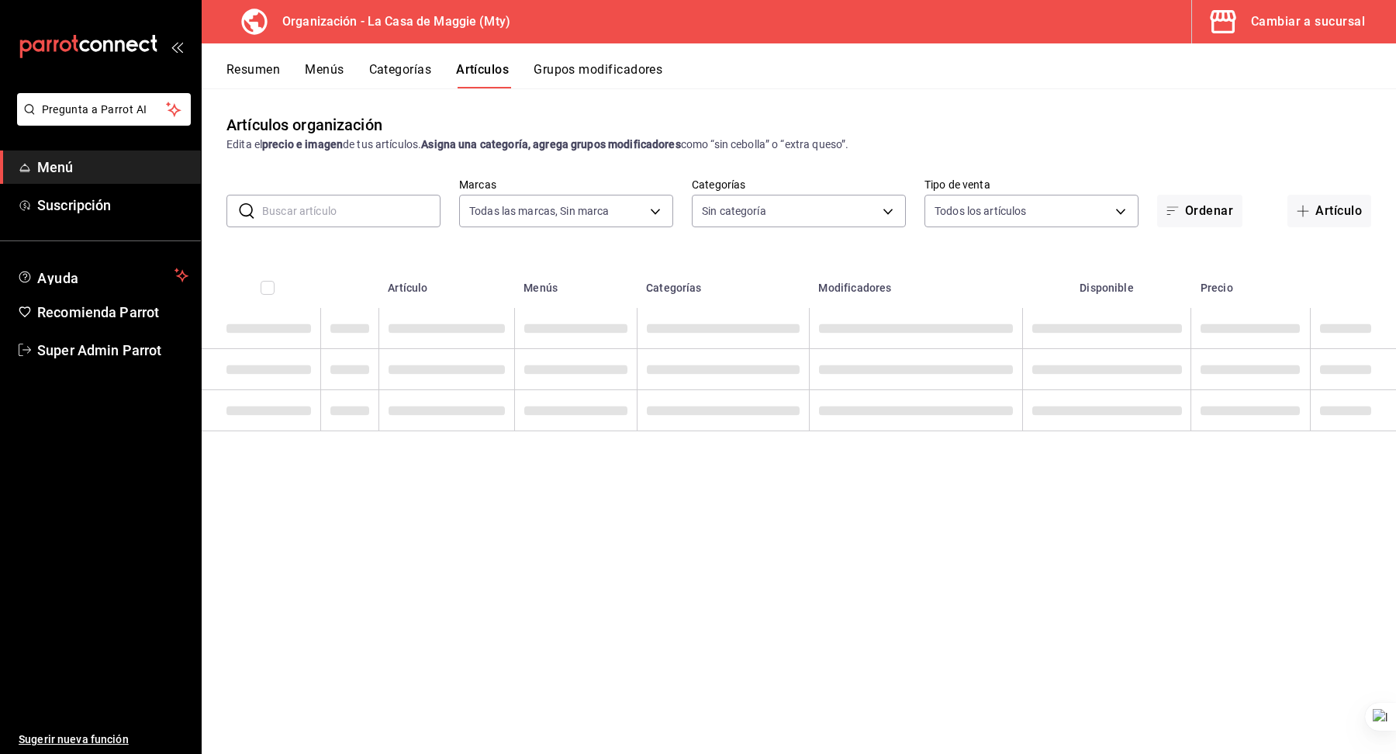
type input "a3684772-da2a-4e98-bff2-0fed7e2a3e3a"
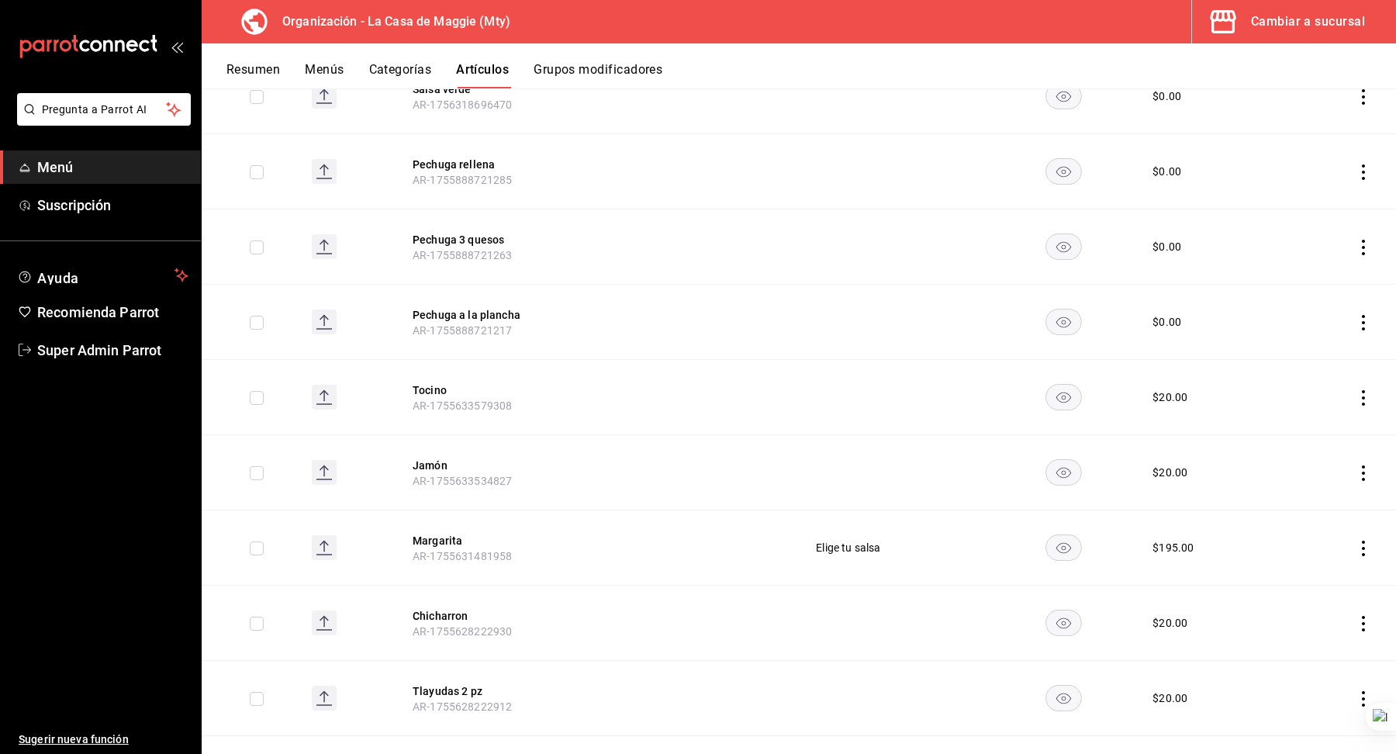
scroll to position [789, 0]
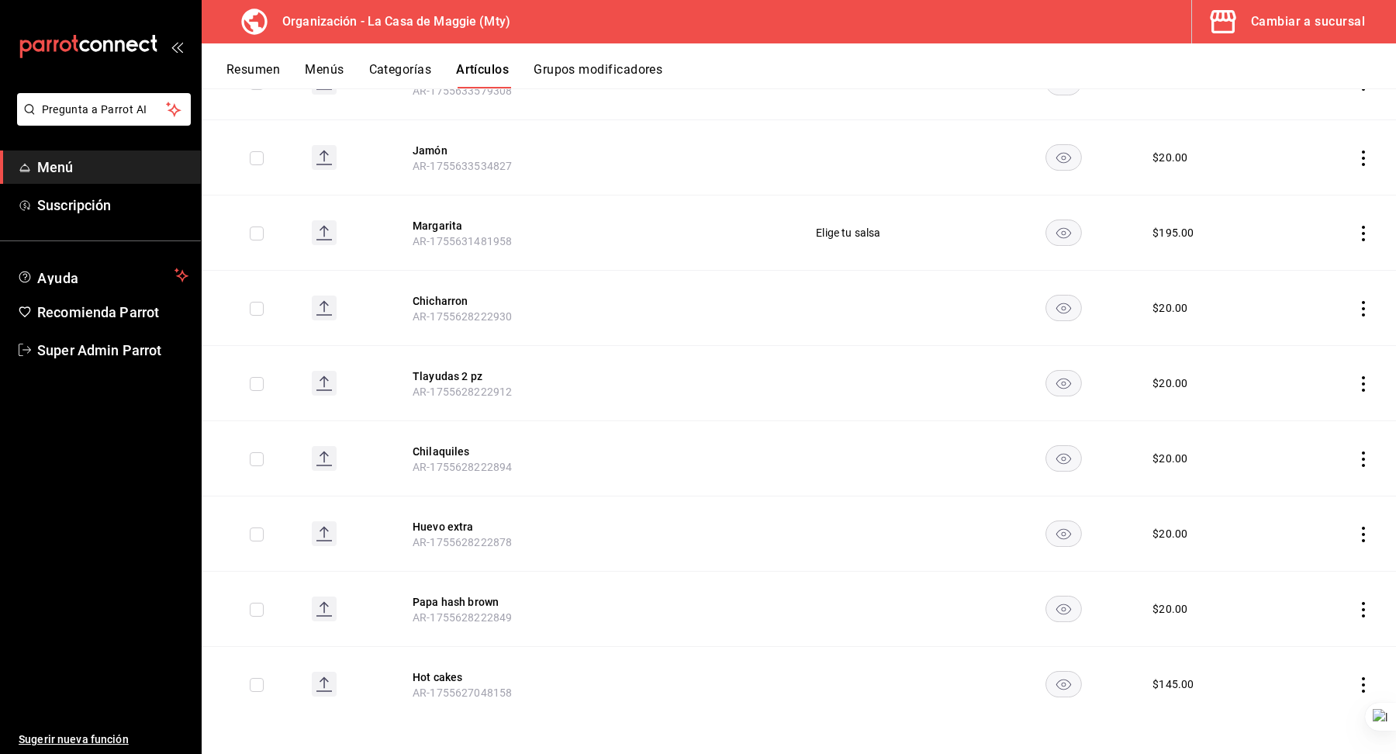
click at [1367, 677] on icon "actions" at bounding box center [1364, 685] width 16 height 16
click at [1285, 720] on div at bounding box center [1283, 714] width 28 height 16
click at [1288, 703] on button "Eliminar" at bounding box center [1294, 702] width 103 height 33
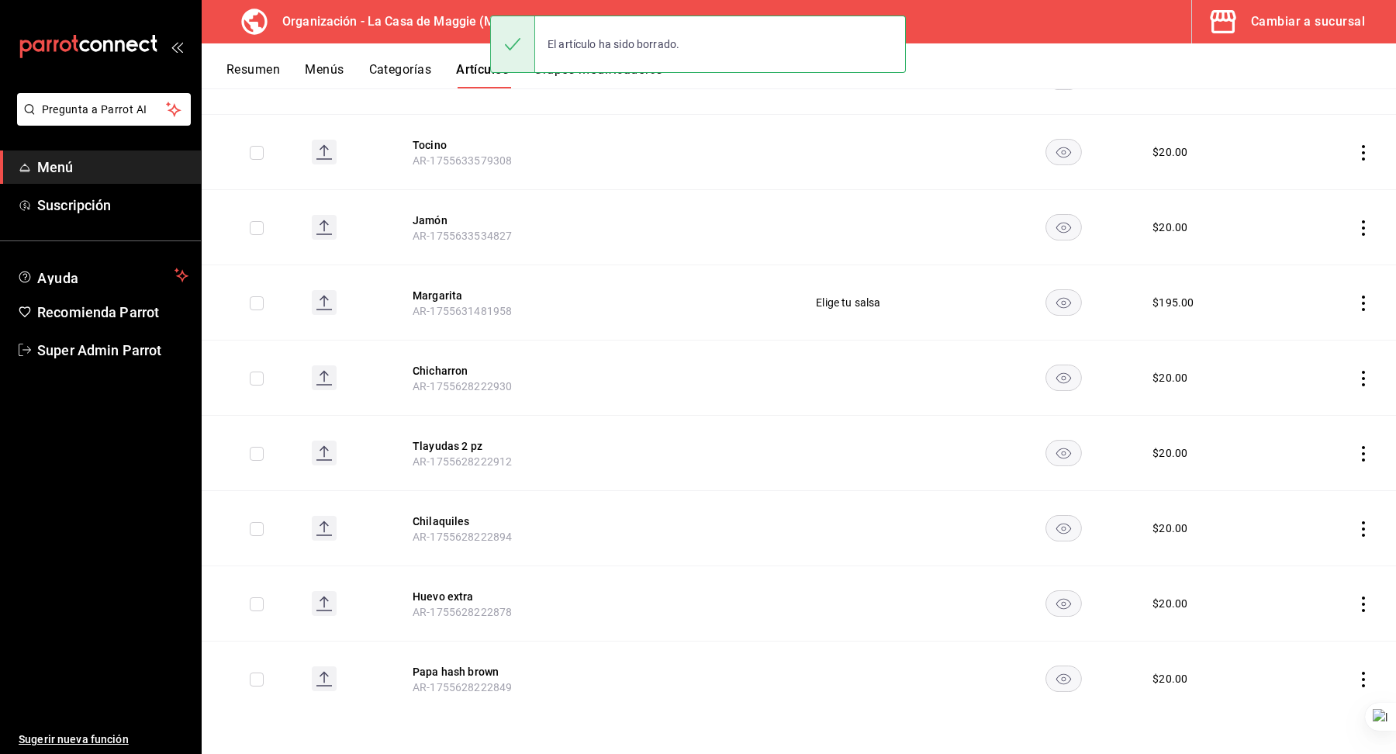
scroll to position [714, 0]
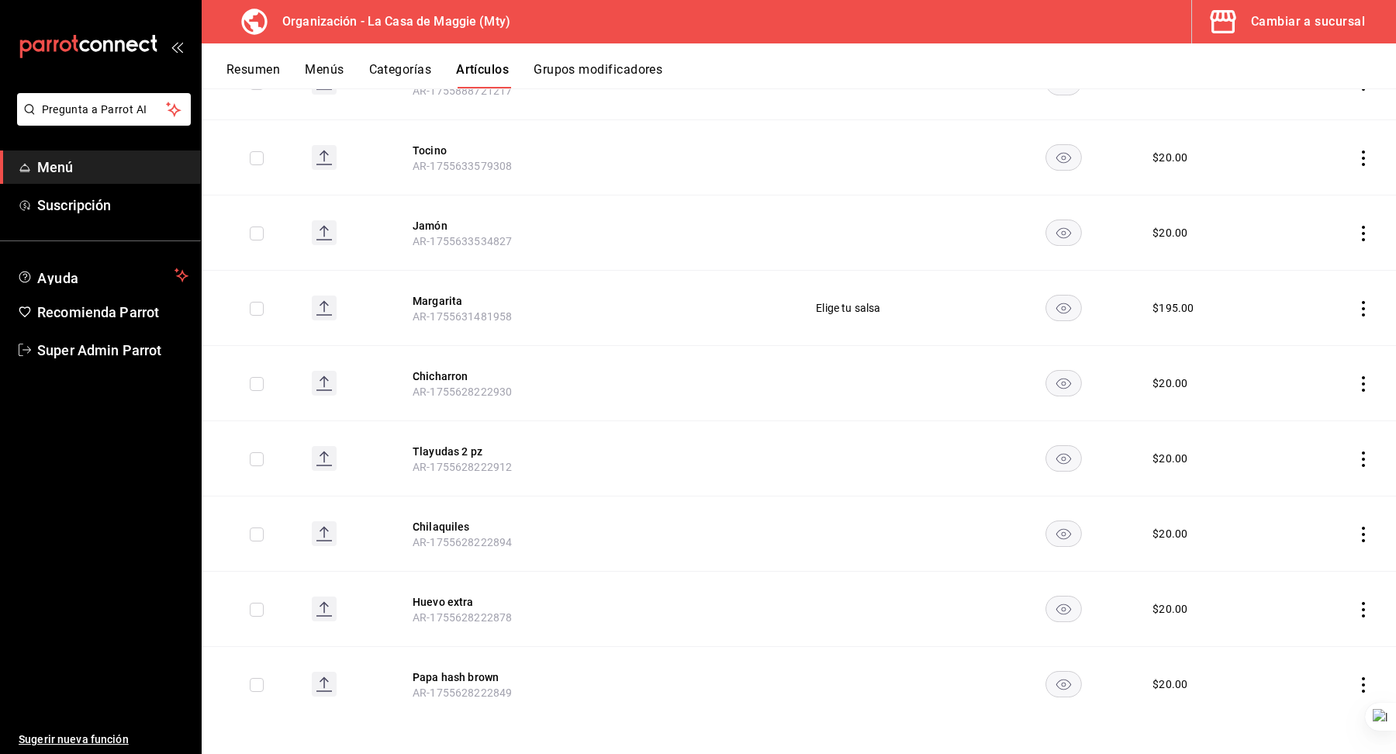
click at [1371, 676] on td at bounding box center [1339, 684] width 112 height 75
click at [1361, 677] on icon "actions" at bounding box center [1364, 685] width 16 height 16
click at [1297, 717] on span "Eliminar" at bounding box center [1317, 712] width 40 height 12
click at [1286, 698] on button "Eliminar" at bounding box center [1294, 702] width 103 height 33
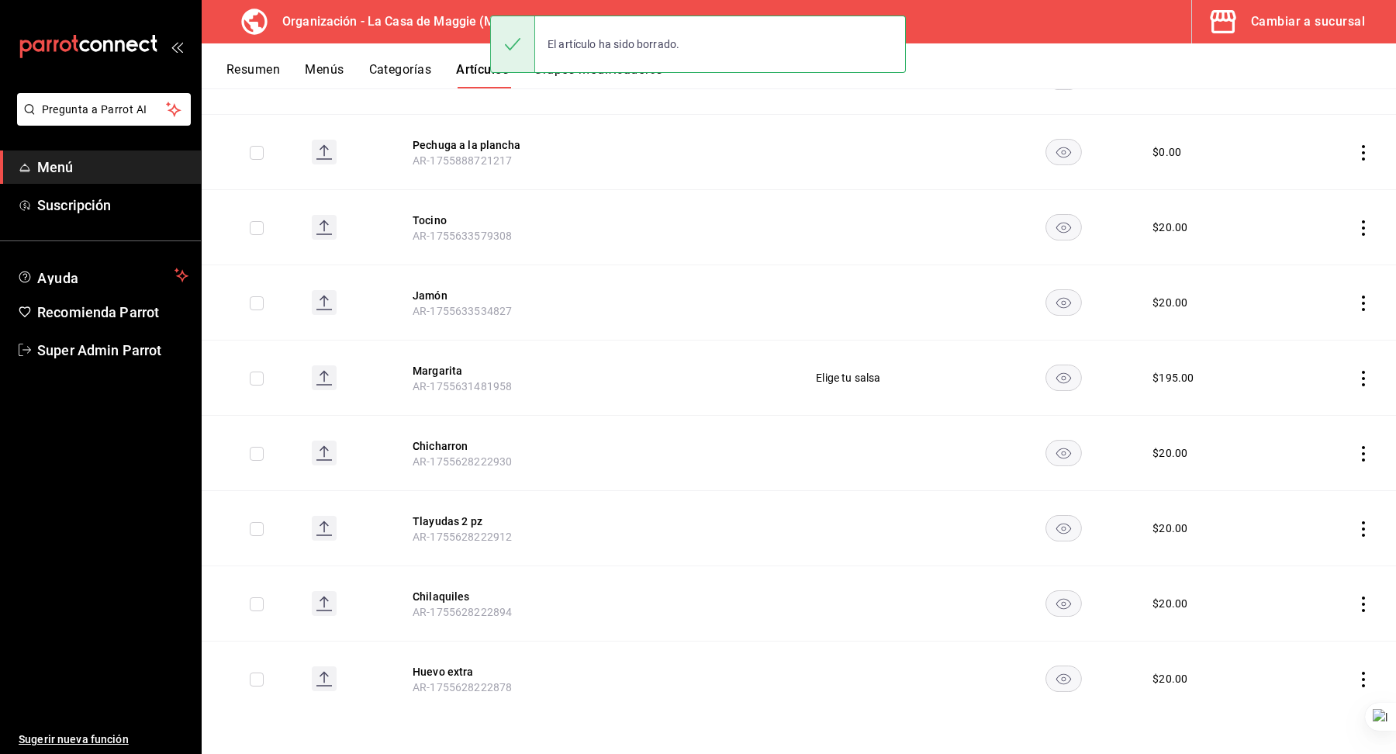
scroll to position [640, 0]
click at [1366, 681] on icon "actions" at bounding box center [1364, 684] width 16 height 16
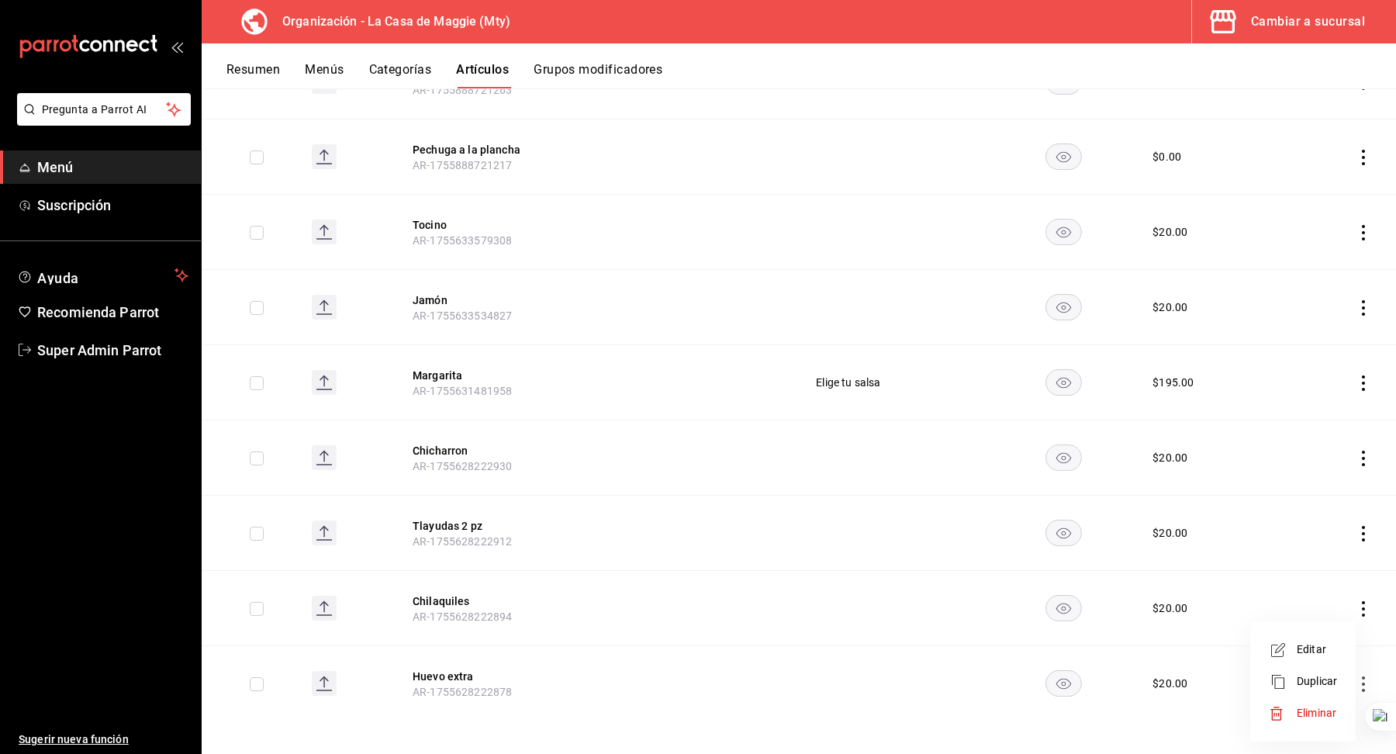
click at [1306, 718] on span "Eliminar" at bounding box center [1317, 712] width 40 height 12
click at [1267, 691] on button "Eliminar" at bounding box center [1294, 702] width 103 height 33
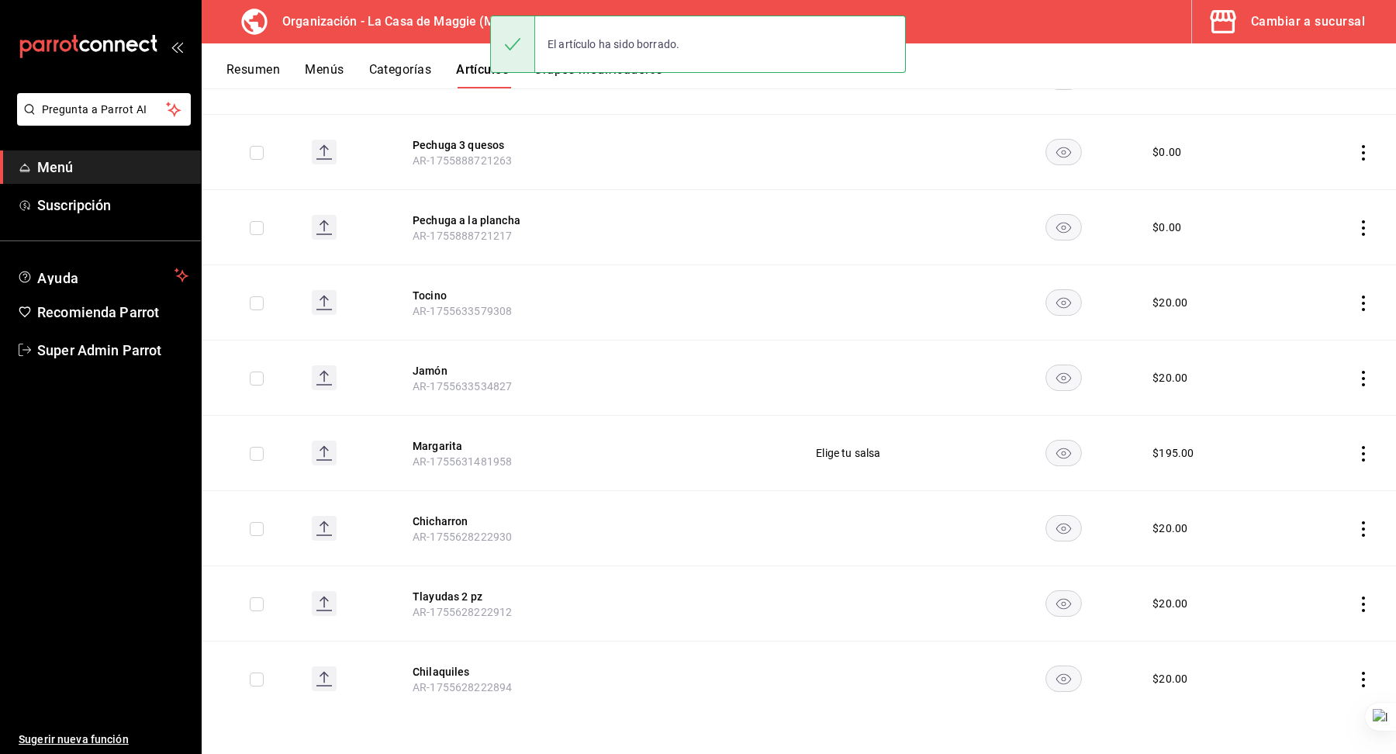
scroll to position [565, 0]
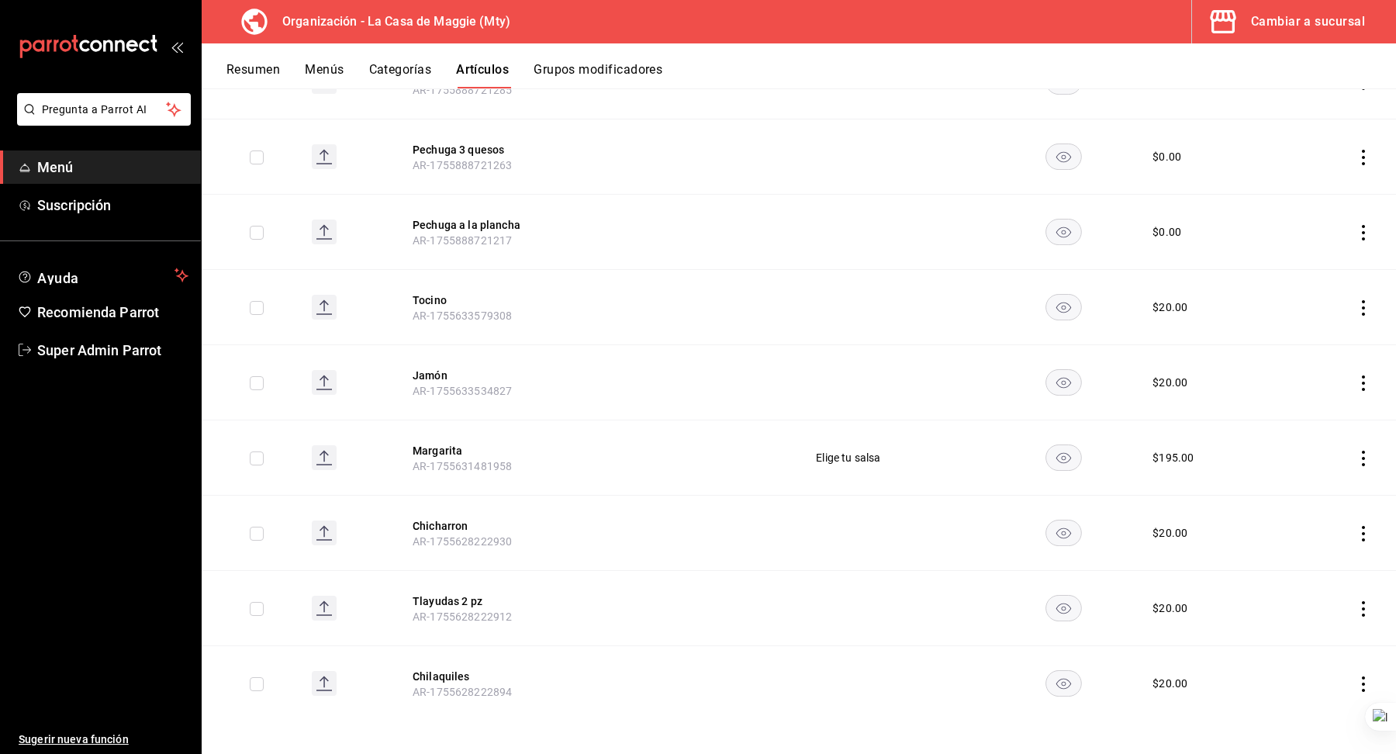
click at [1364, 676] on icon "actions" at bounding box center [1364, 684] width 16 height 16
click at [1274, 699] on li "Eliminar" at bounding box center [1302, 713] width 93 height 32
click at [1261, 696] on button "Eliminar" at bounding box center [1294, 702] width 103 height 33
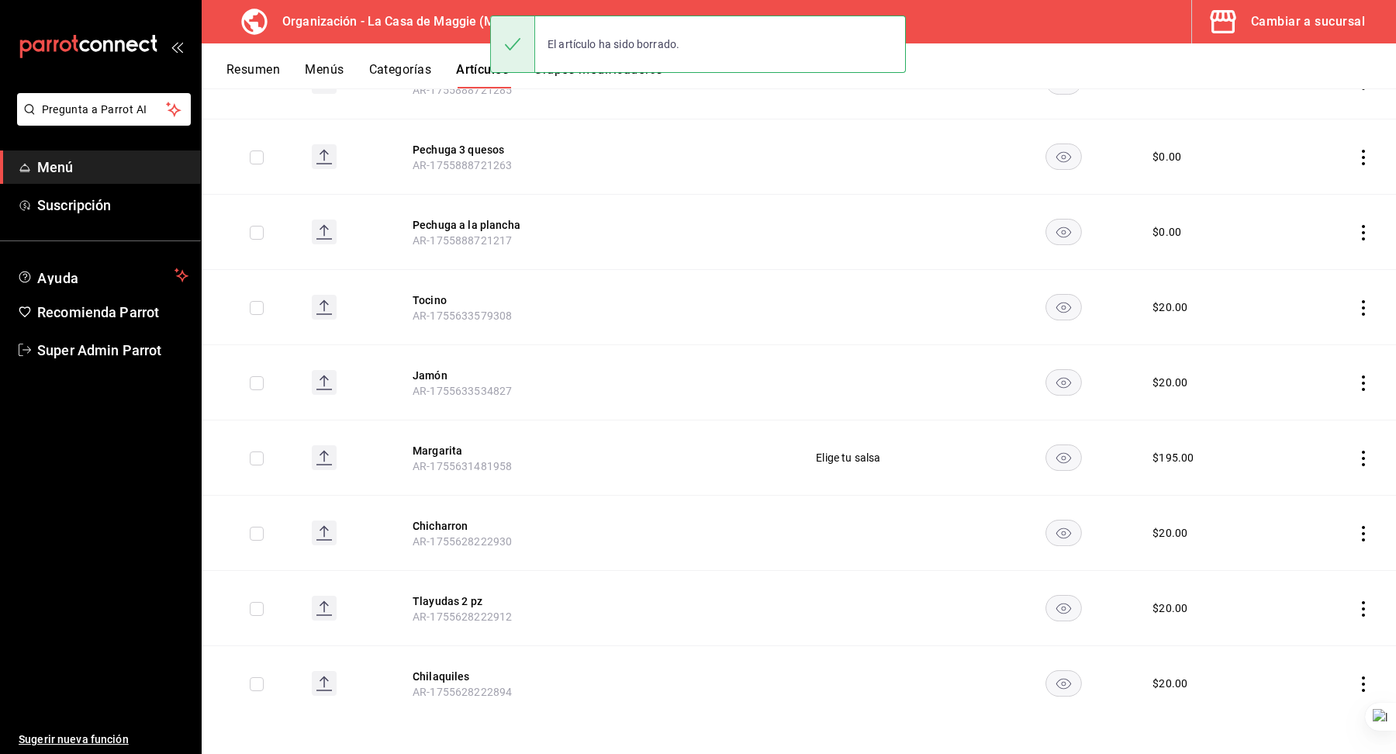
scroll to position [489, 0]
click at [1363, 677] on icon "actions" at bounding box center [1364, 684] width 16 height 16
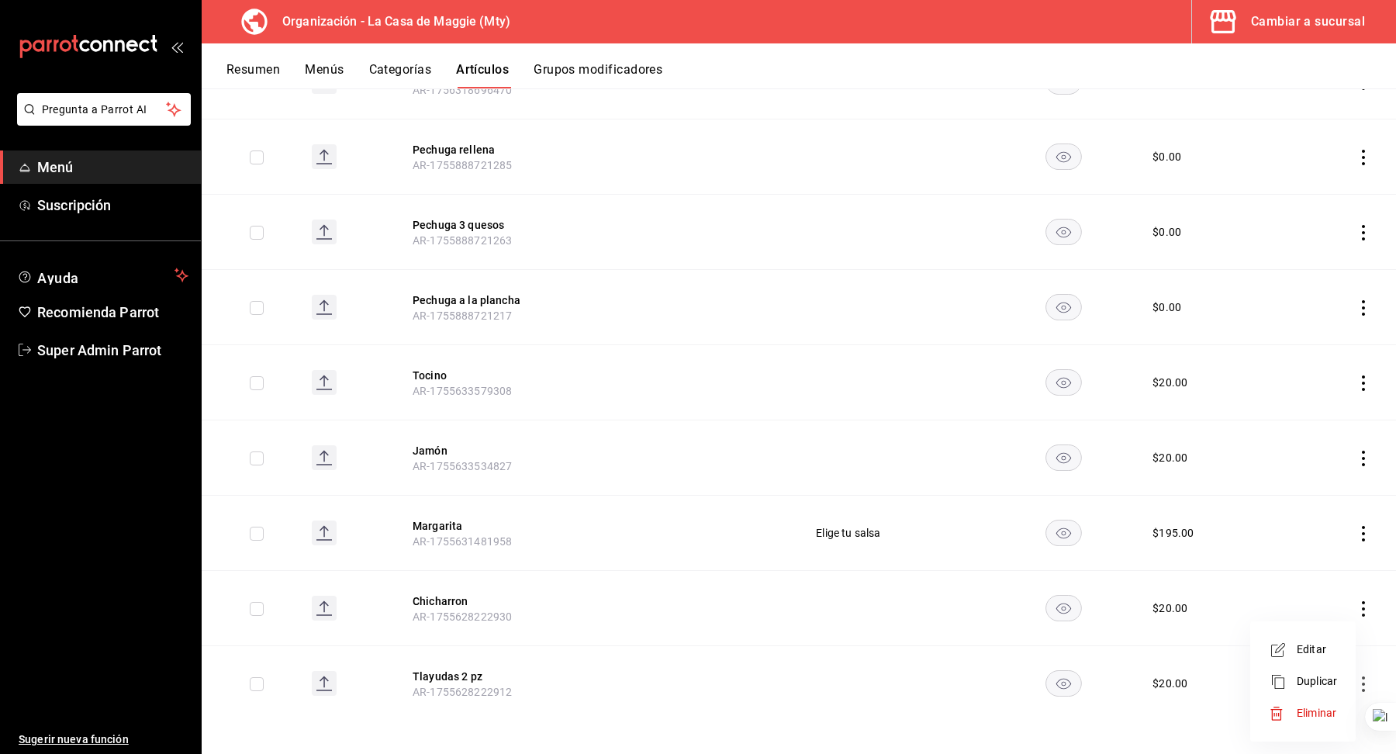
click at [1325, 717] on span "Eliminar" at bounding box center [1317, 712] width 40 height 12
click at [1311, 701] on button "Eliminar" at bounding box center [1294, 702] width 103 height 33
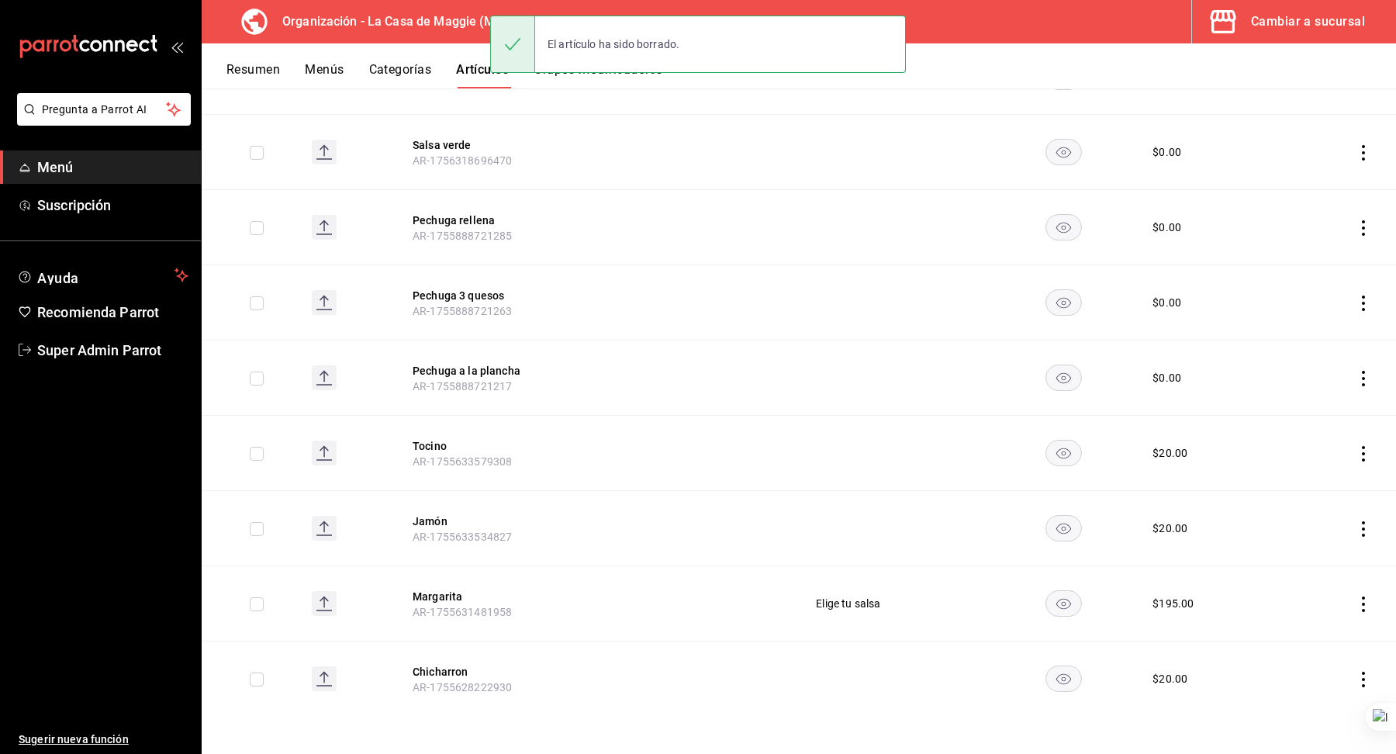
scroll to position [415, 0]
click at [1366, 679] on icon "actions" at bounding box center [1364, 683] width 16 height 16
click at [1313, 720] on span "Eliminar" at bounding box center [1317, 713] width 40 height 16
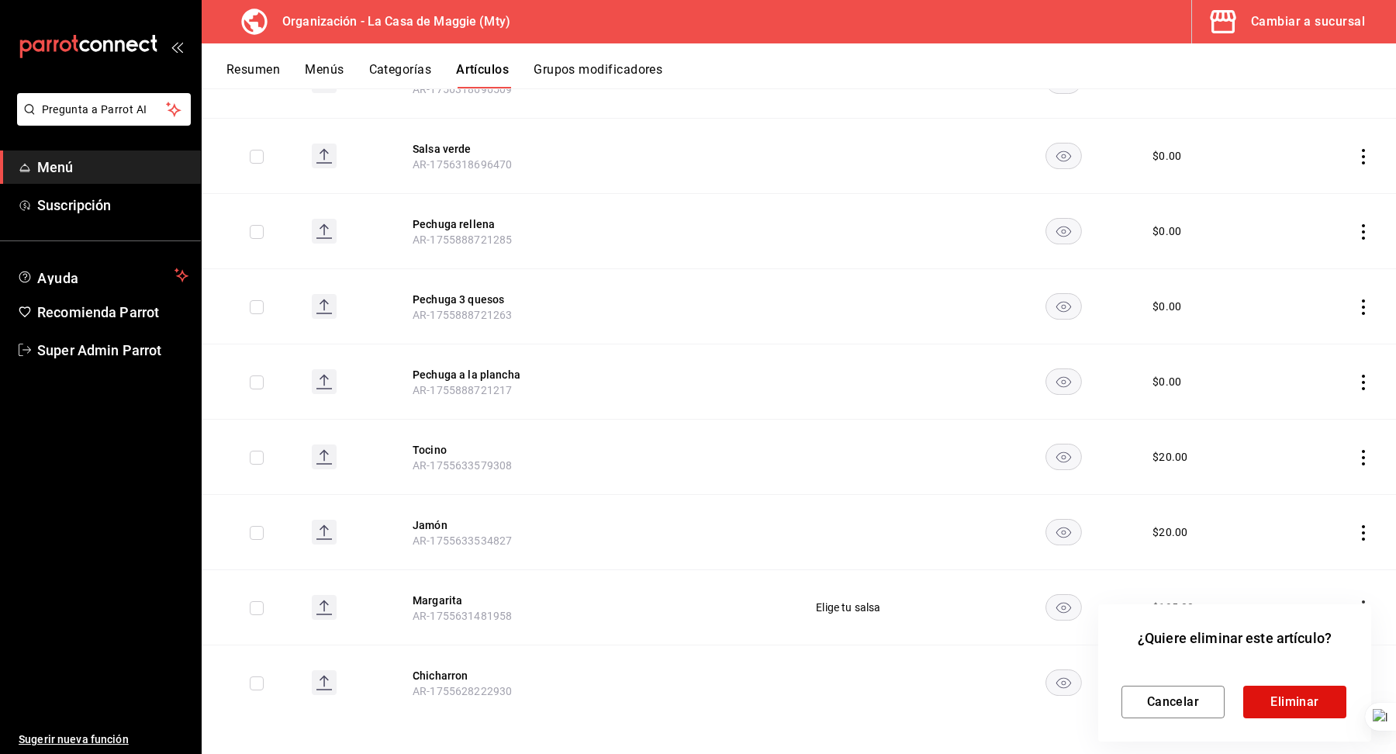
click at [1286, 720] on div "¿Quiere eliminar este artículo? Cancelar Eliminar" at bounding box center [1234, 672] width 273 height 137
click at [1280, 696] on button "Eliminar" at bounding box center [1294, 702] width 103 height 33
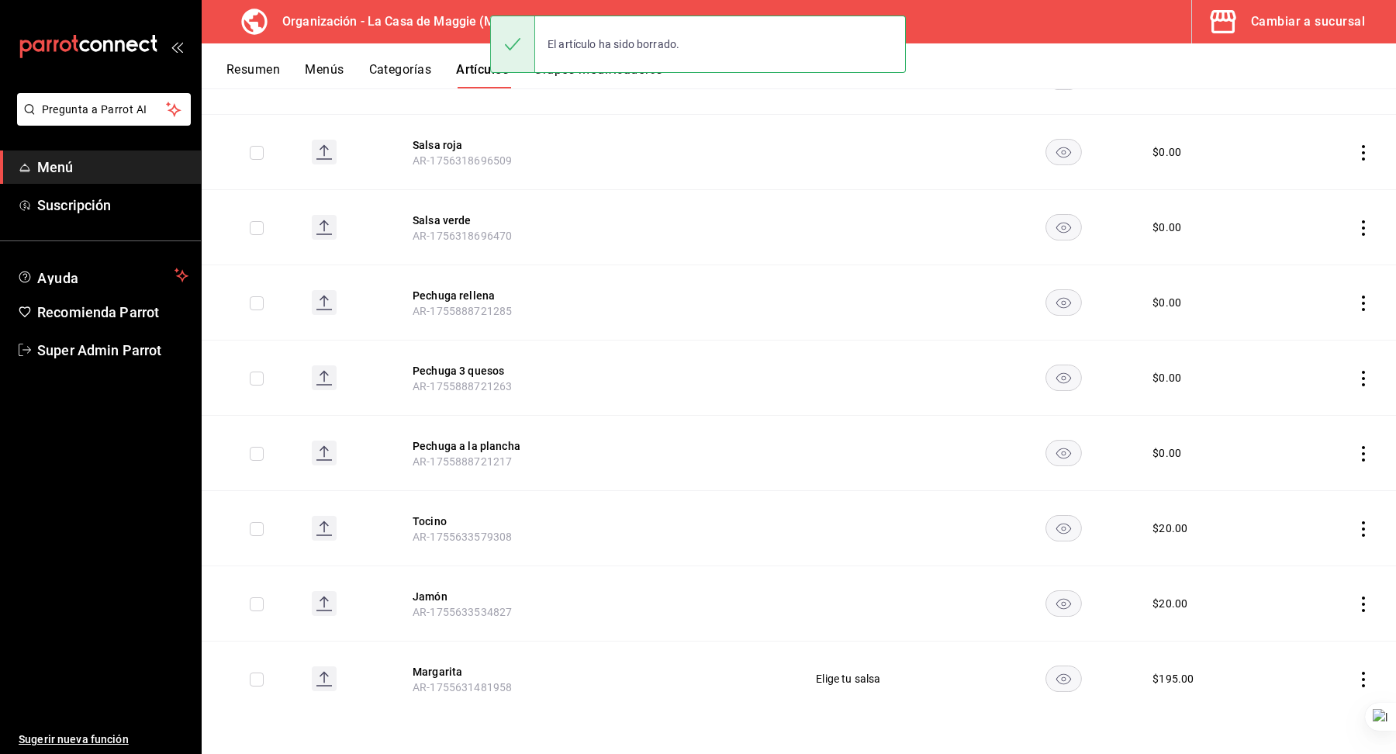
scroll to position [340, 0]
click at [1366, 679] on icon "actions" at bounding box center [1364, 683] width 16 height 16
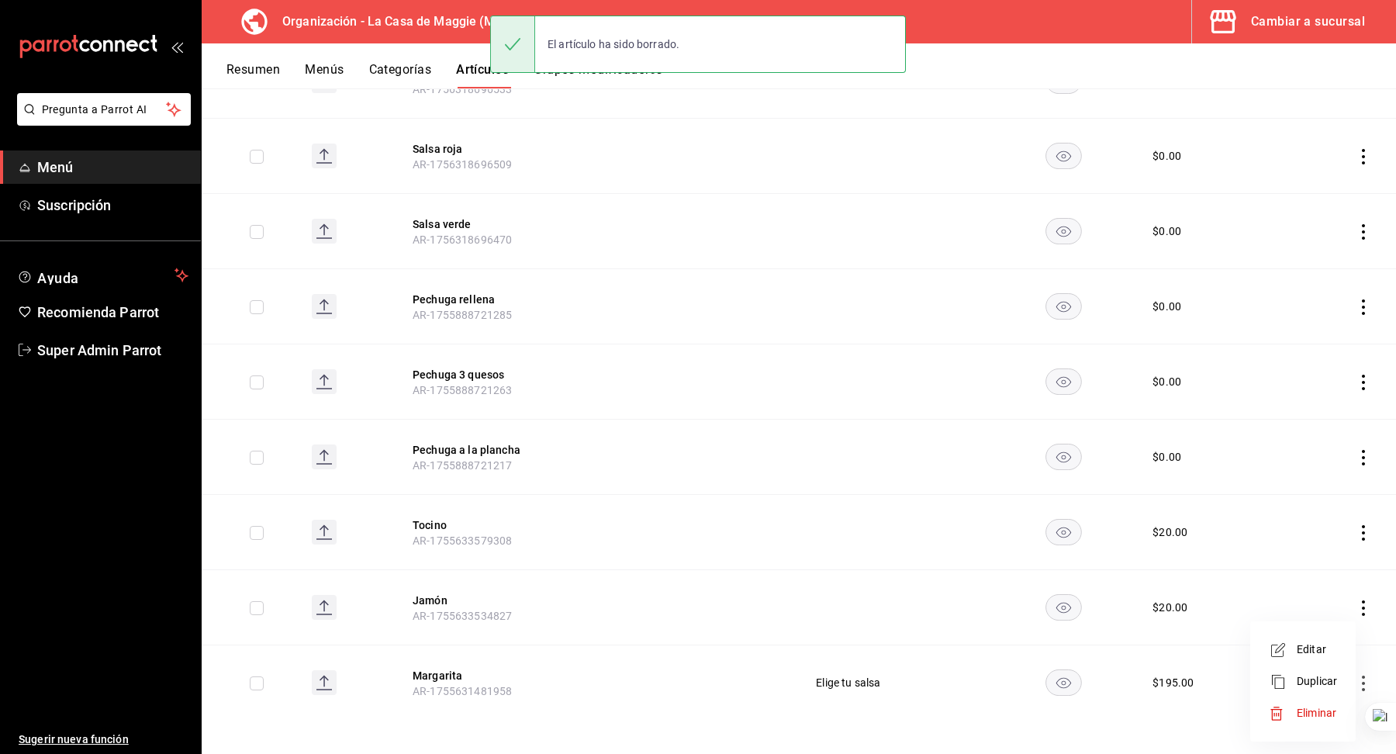
click at [1300, 710] on span "Eliminar" at bounding box center [1317, 712] width 40 height 12
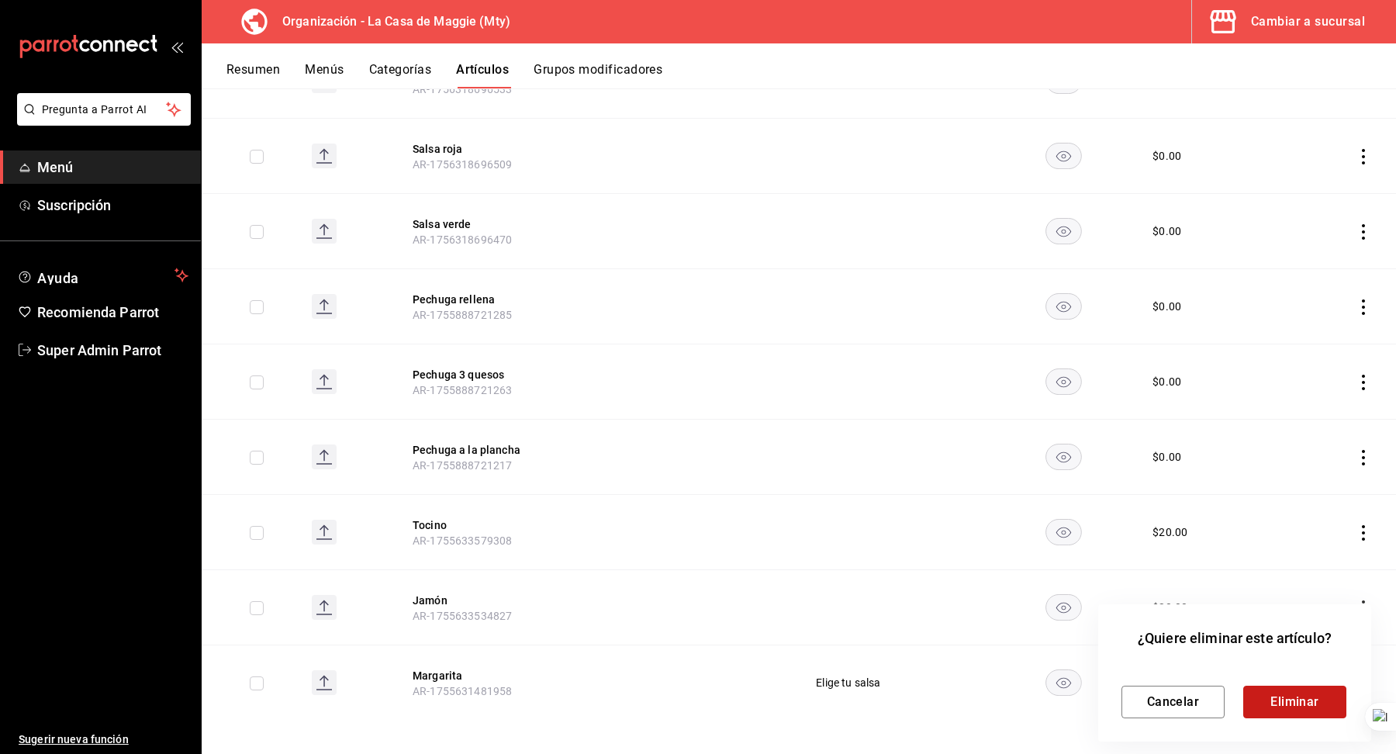
click at [1281, 695] on button "Eliminar" at bounding box center [1294, 702] width 103 height 33
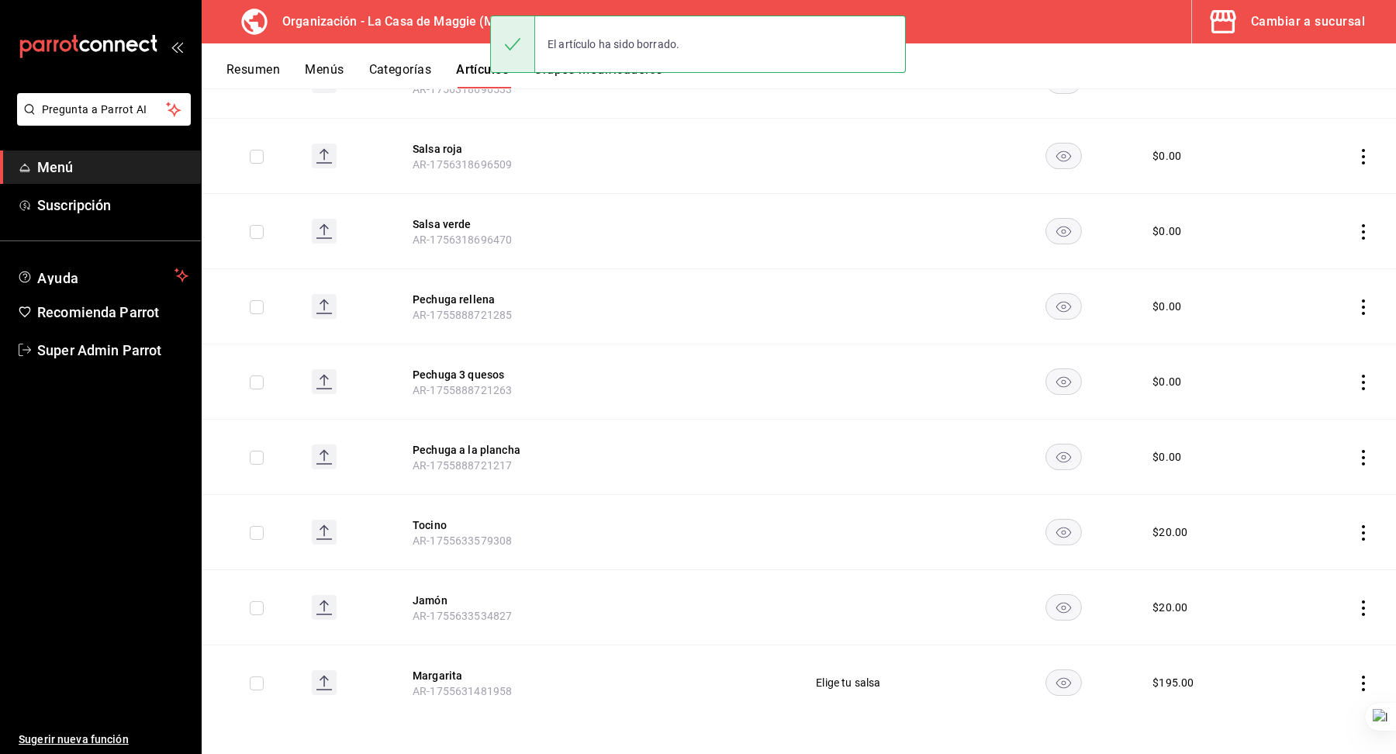
scroll to position [265, 0]
click at [1365, 675] on icon "actions" at bounding box center [1364, 683] width 16 height 16
click at [1301, 717] on span "Eliminar" at bounding box center [1317, 712] width 40 height 12
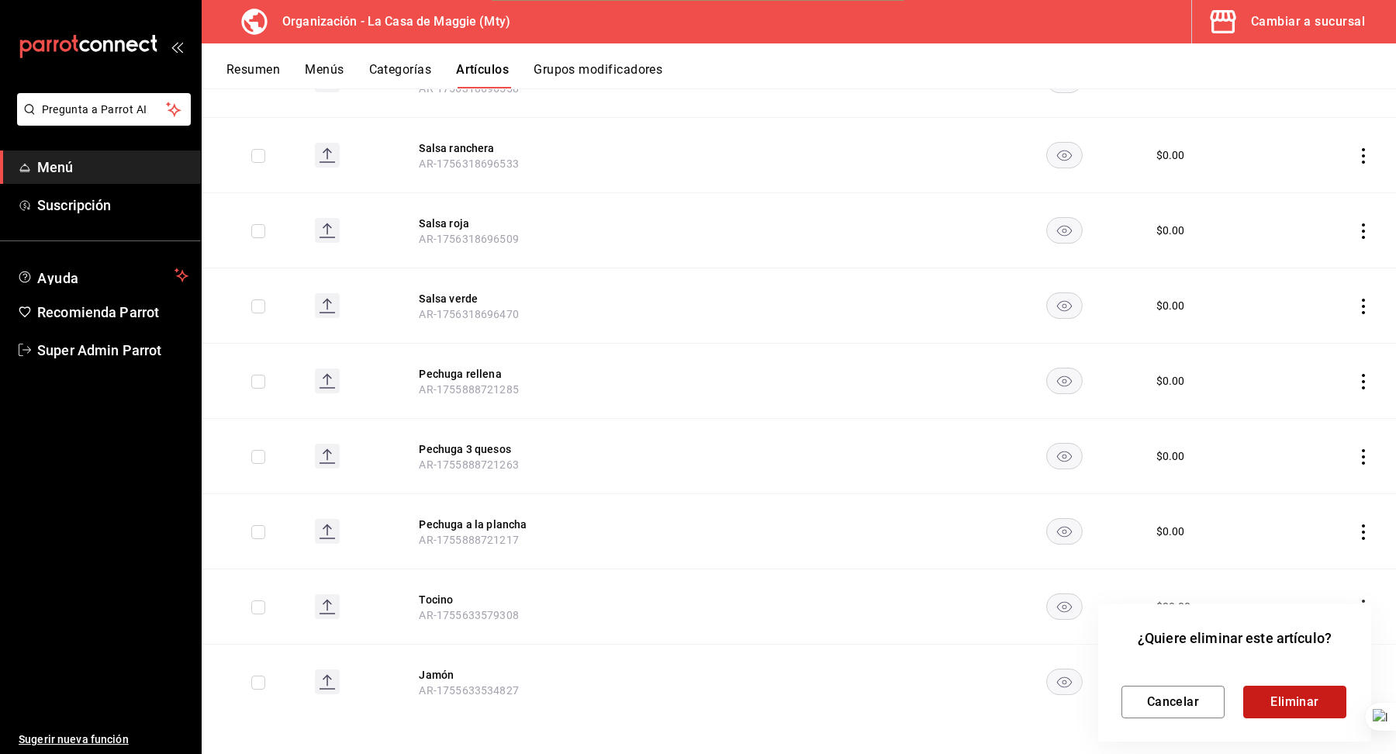
click at [1286, 701] on button "Eliminar" at bounding box center [1294, 702] width 103 height 33
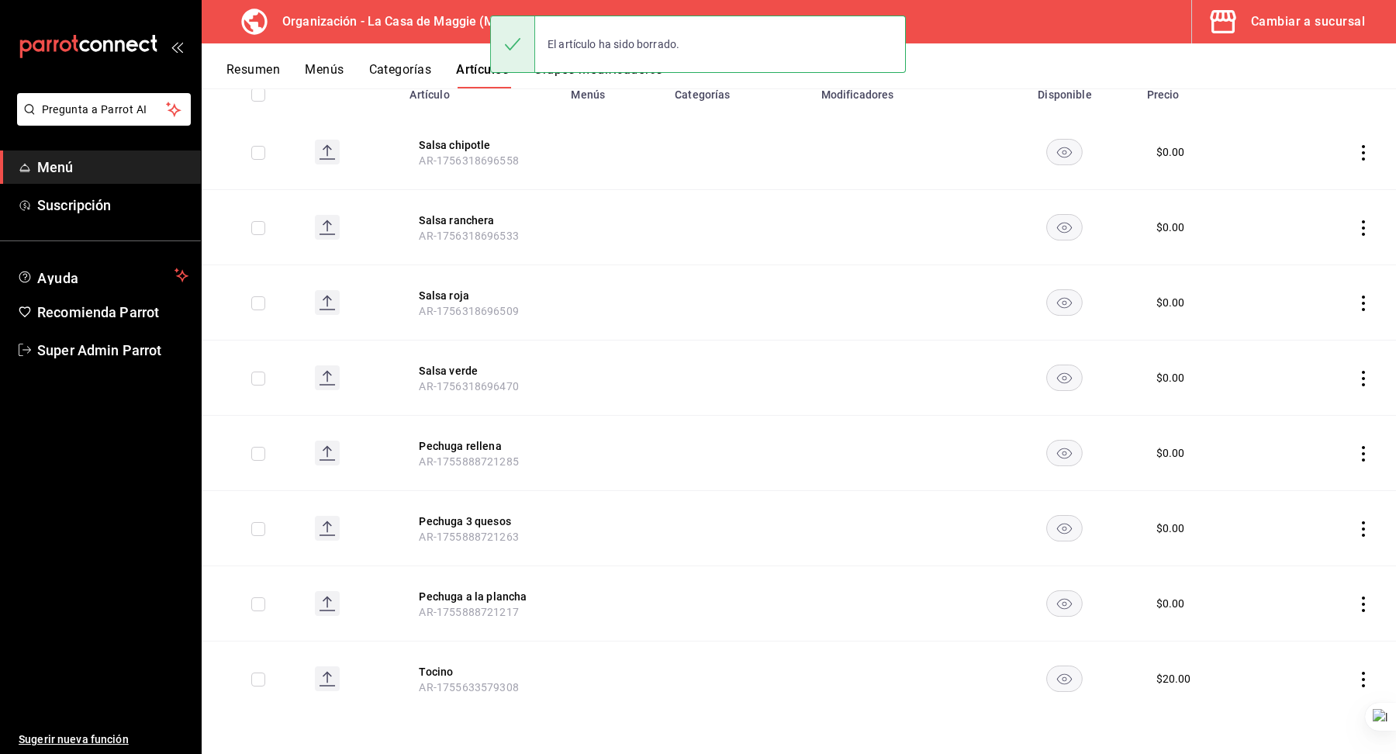
scroll to position [190, 0]
click at [1360, 150] on icon "actions" at bounding box center [1364, 156] width 16 height 16
click at [1334, 253] on span "Eliminar" at bounding box center [1317, 254] width 40 height 12
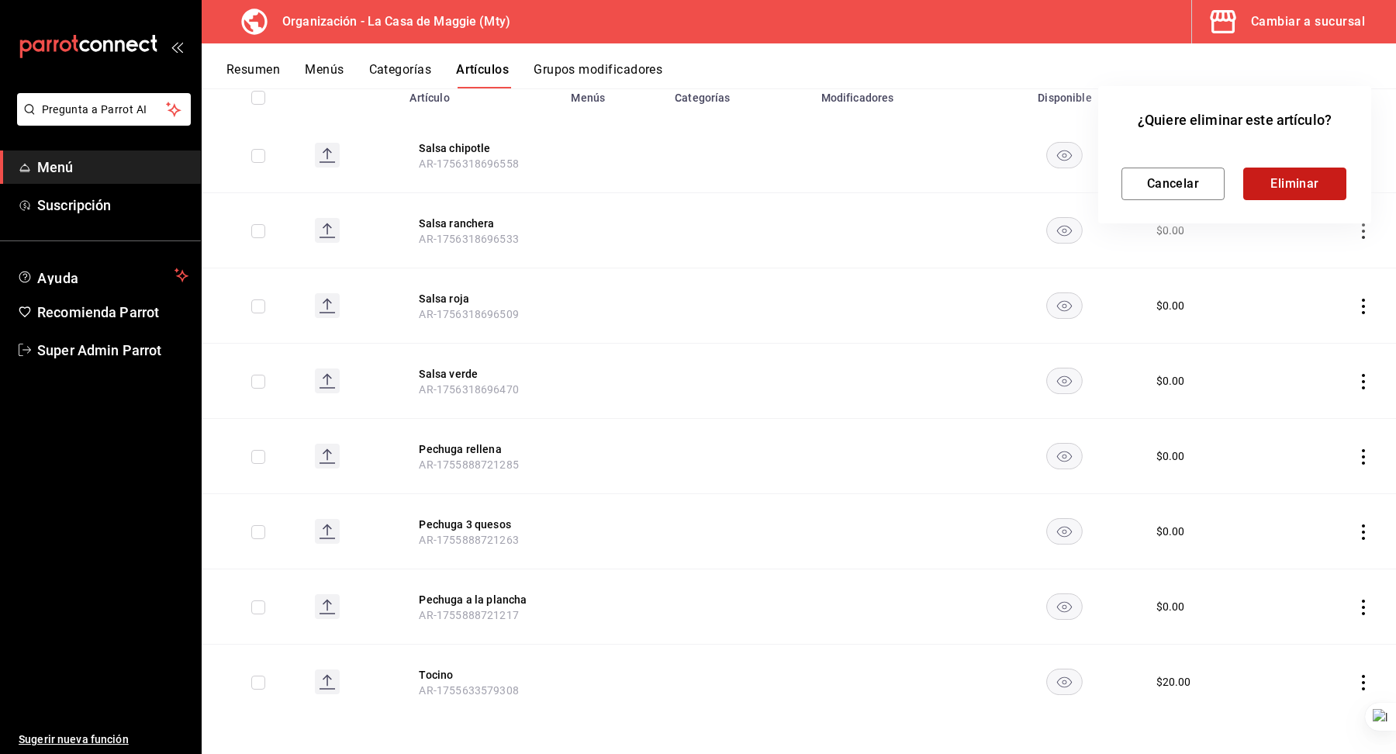
click at [1280, 198] on button "Eliminar" at bounding box center [1294, 184] width 103 height 33
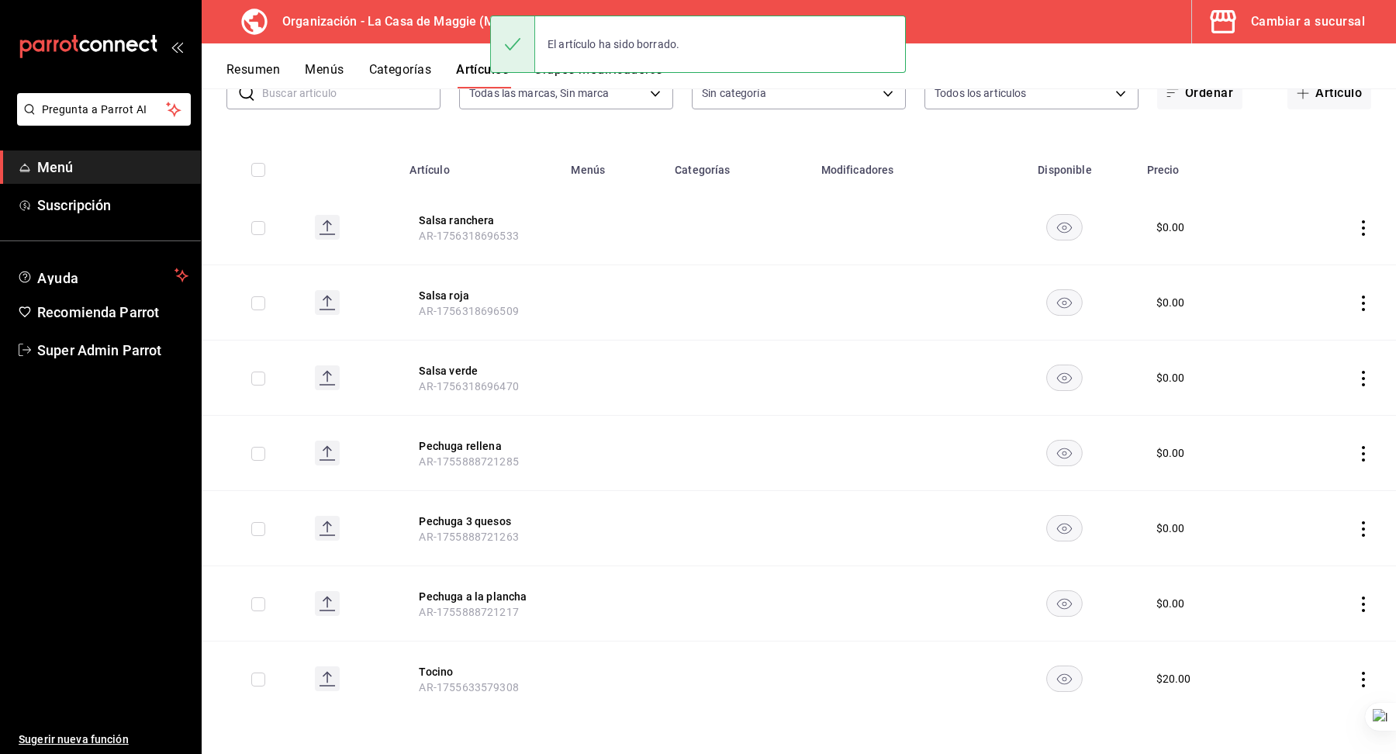
scroll to position [115, 0]
click at [1359, 231] on icon "actions" at bounding box center [1364, 231] width 16 height 16
click at [1317, 328] on span "Eliminar" at bounding box center [1317, 329] width 40 height 12
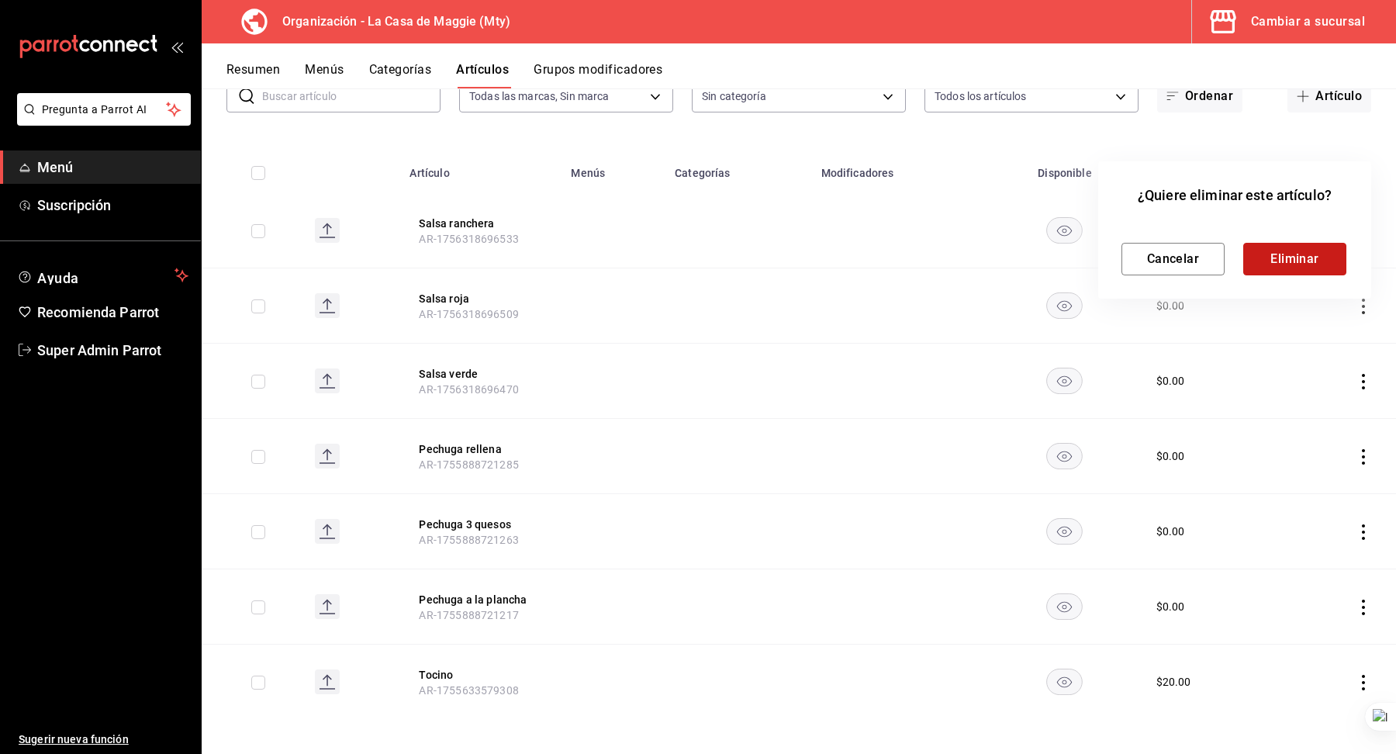
click at [1283, 264] on button "Eliminar" at bounding box center [1294, 259] width 103 height 33
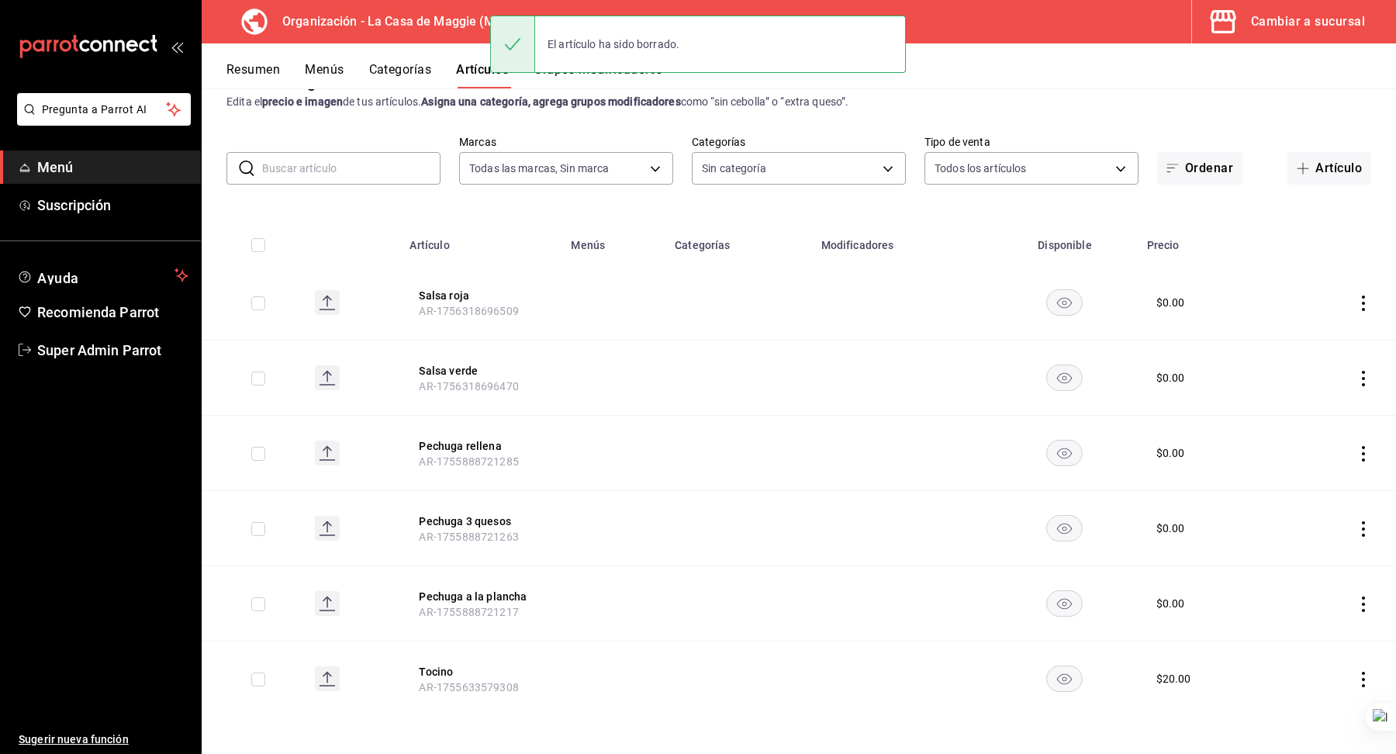
scroll to position [40, 0]
click at [1363, 304] on icon "actions" at bounding box center [1363, 306] width 3 height 16
click at [1335, 401] on span "Eliminar" at bounding box center [1317, 404] width 40 height 12
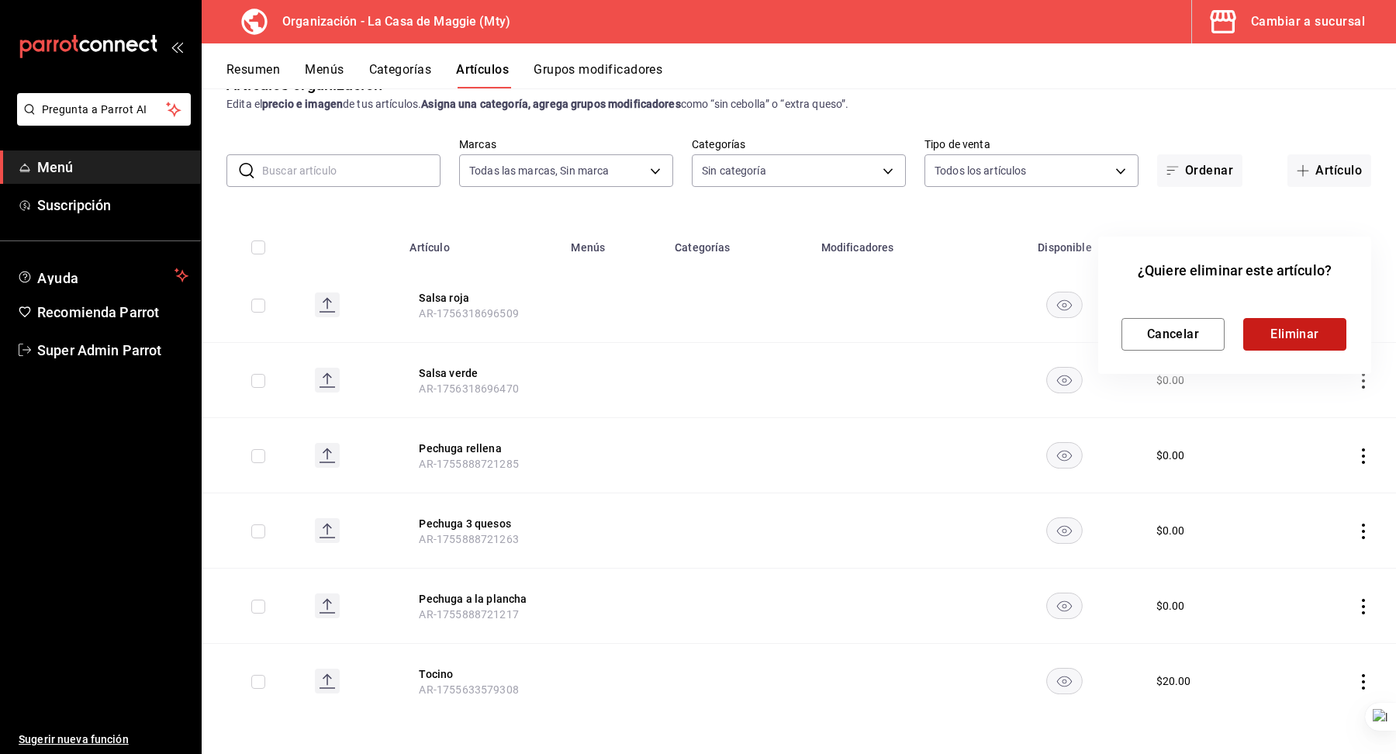
click at [1290, 329] on button "Eliminar" at bounding box center [1294, 334] width 103 height 33
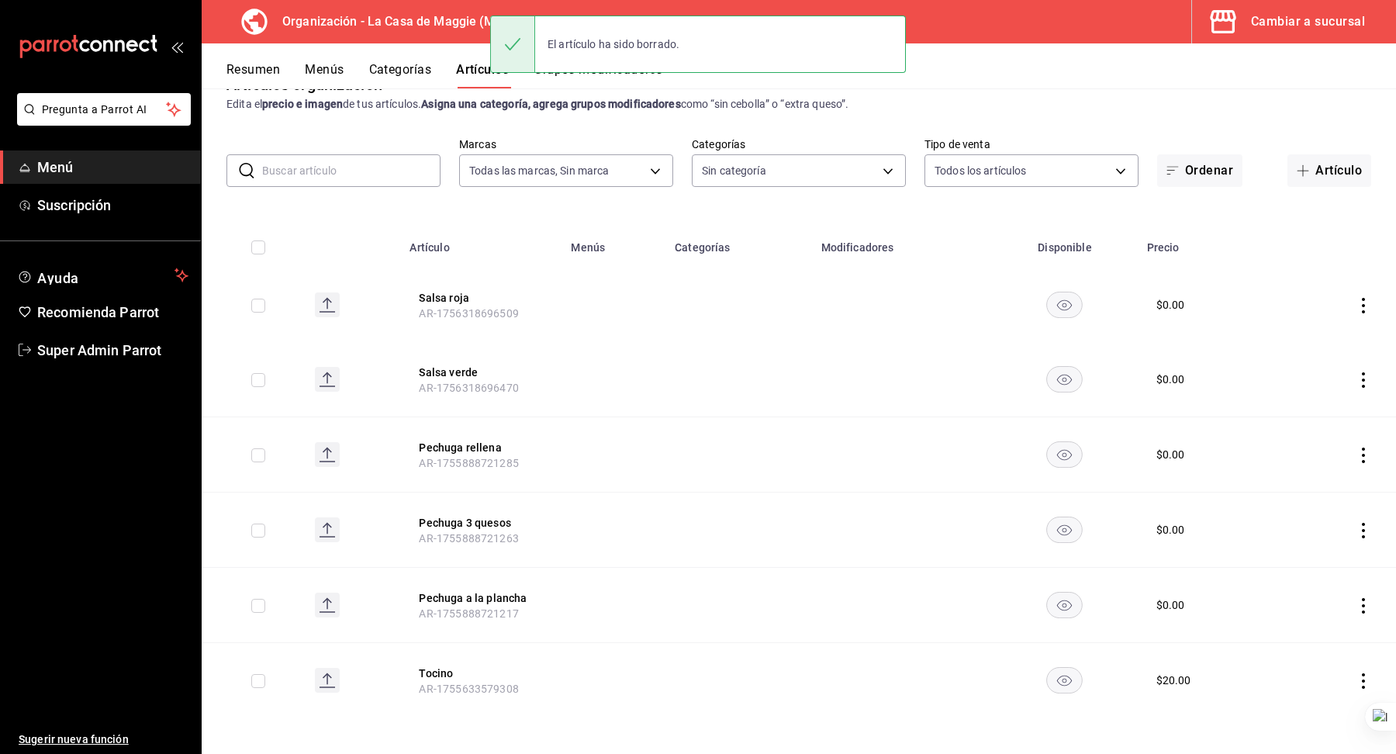
scroll to position [0, 0]
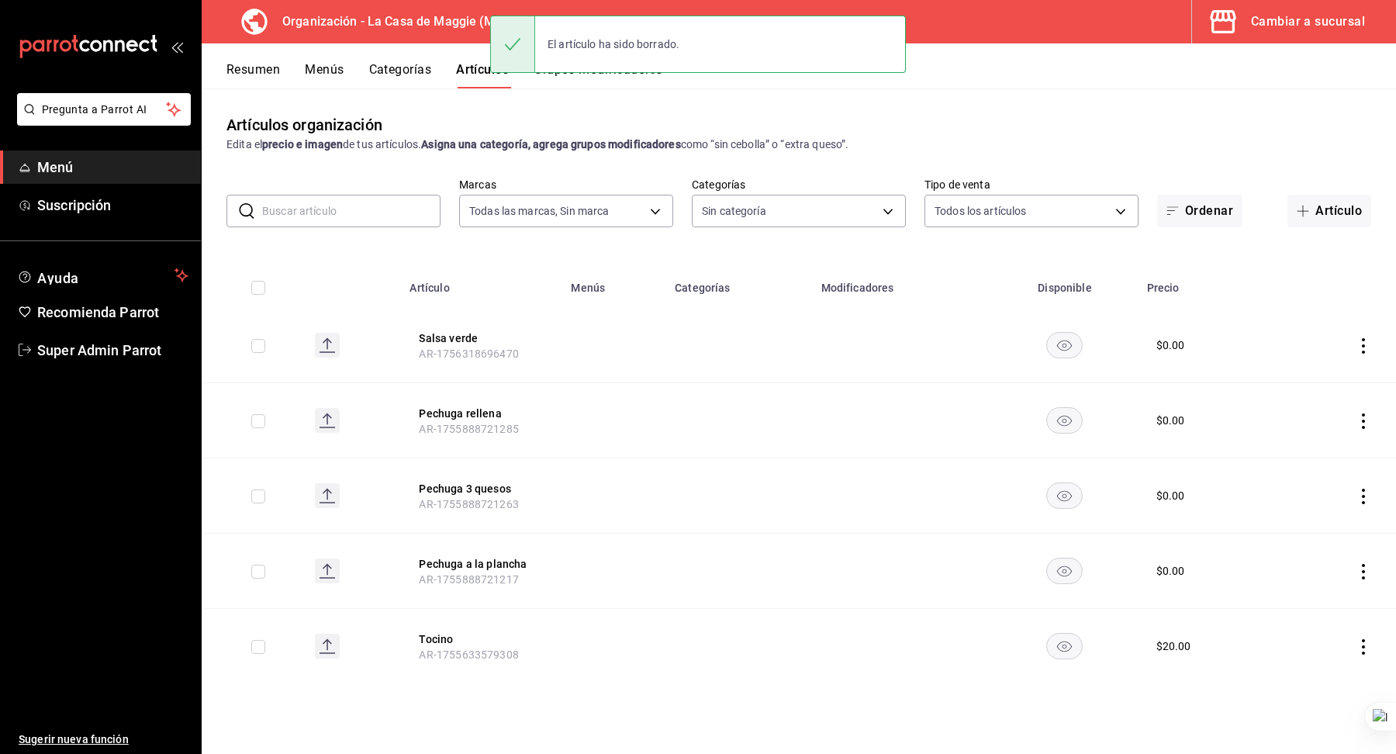
click at [1359, 338] on icon "actions" at bounding box center [1364, 346] width 16 height 16
click at [1315, 444] on span "Eliminar" at bounding box center [1317, 445] width 40 height 12
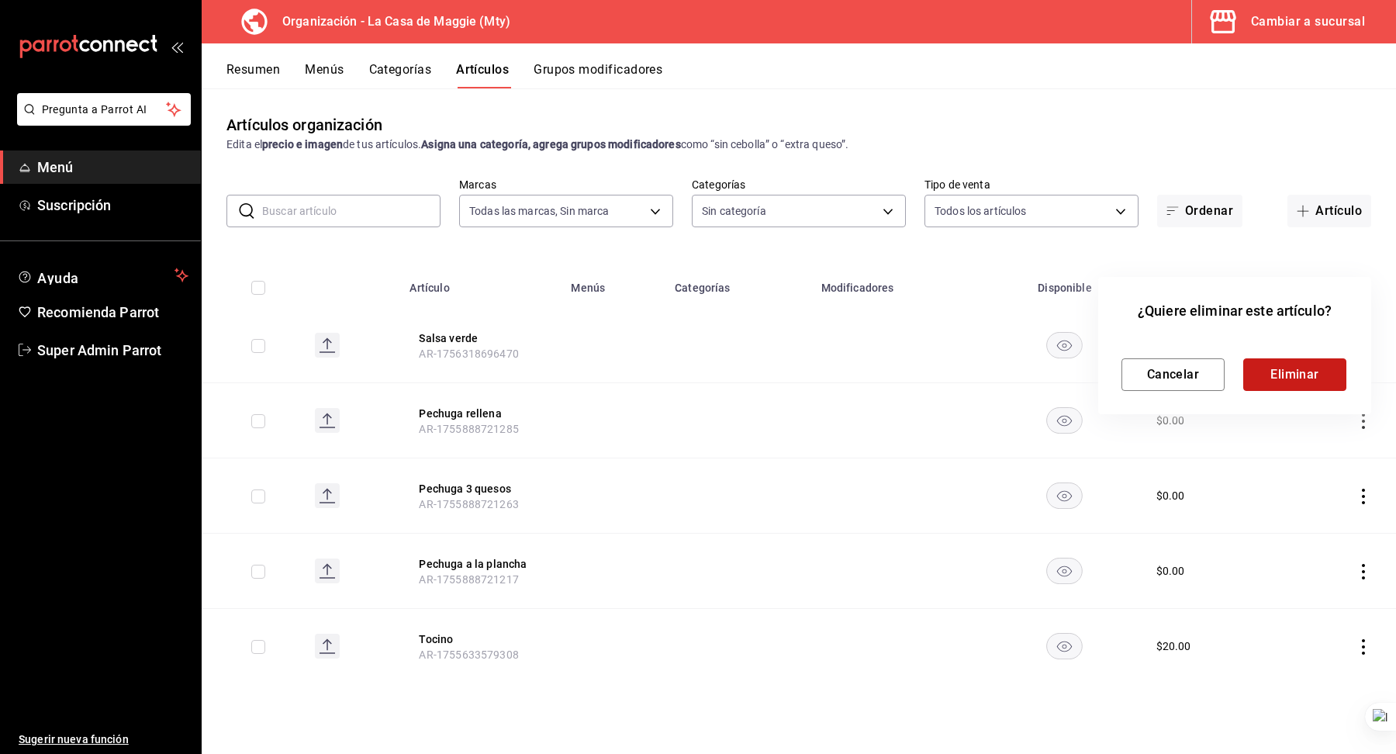
click at [1290, 371] on button "Eliminar" at bounding box center [1294, 374] width 103 height 33
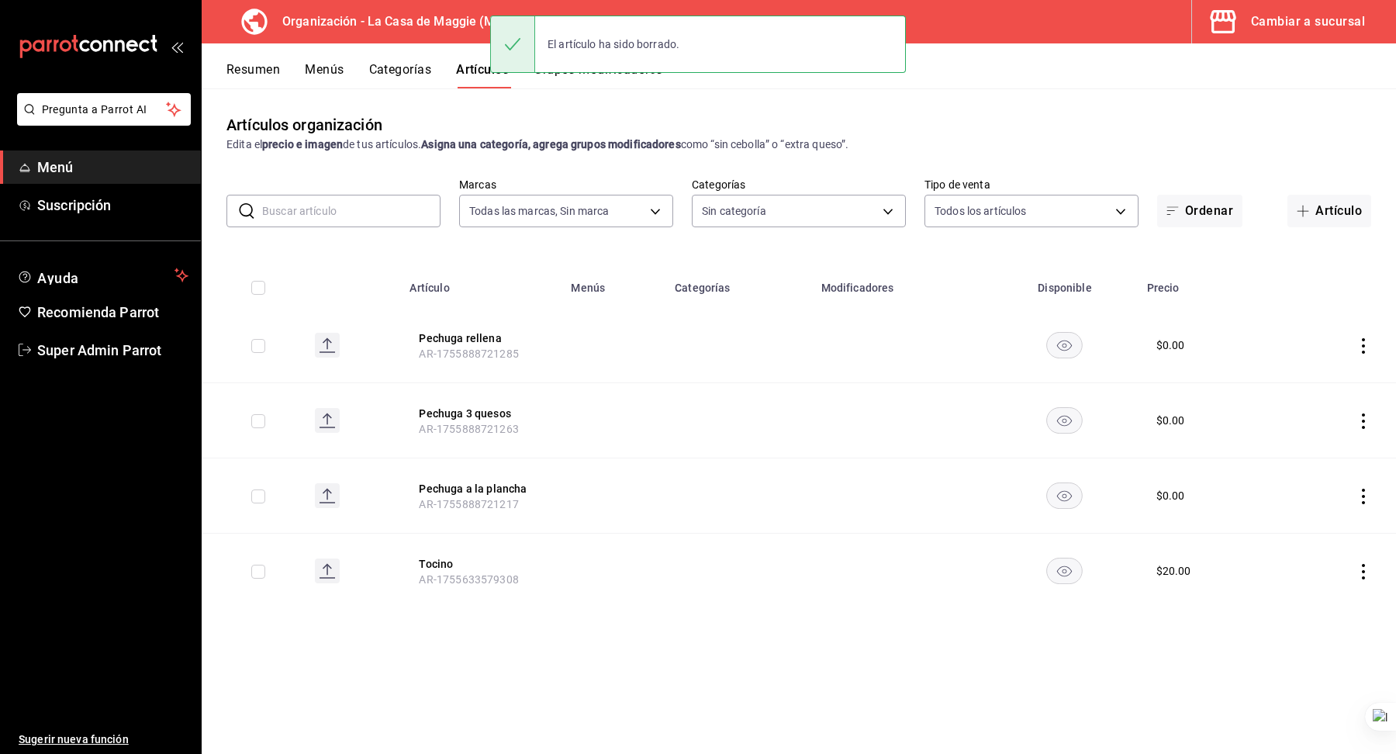
click at [1359, 347] on icon "actions" at bounding box center [1364, 346] width 16 height 16
click at [1332, 437] on span "Eliminar" at bounding box center [1317, 445] width 40 height 16
click at [1281, 381] on button "Eliminar" at bounding box center [1294, 374] width 103 height 33
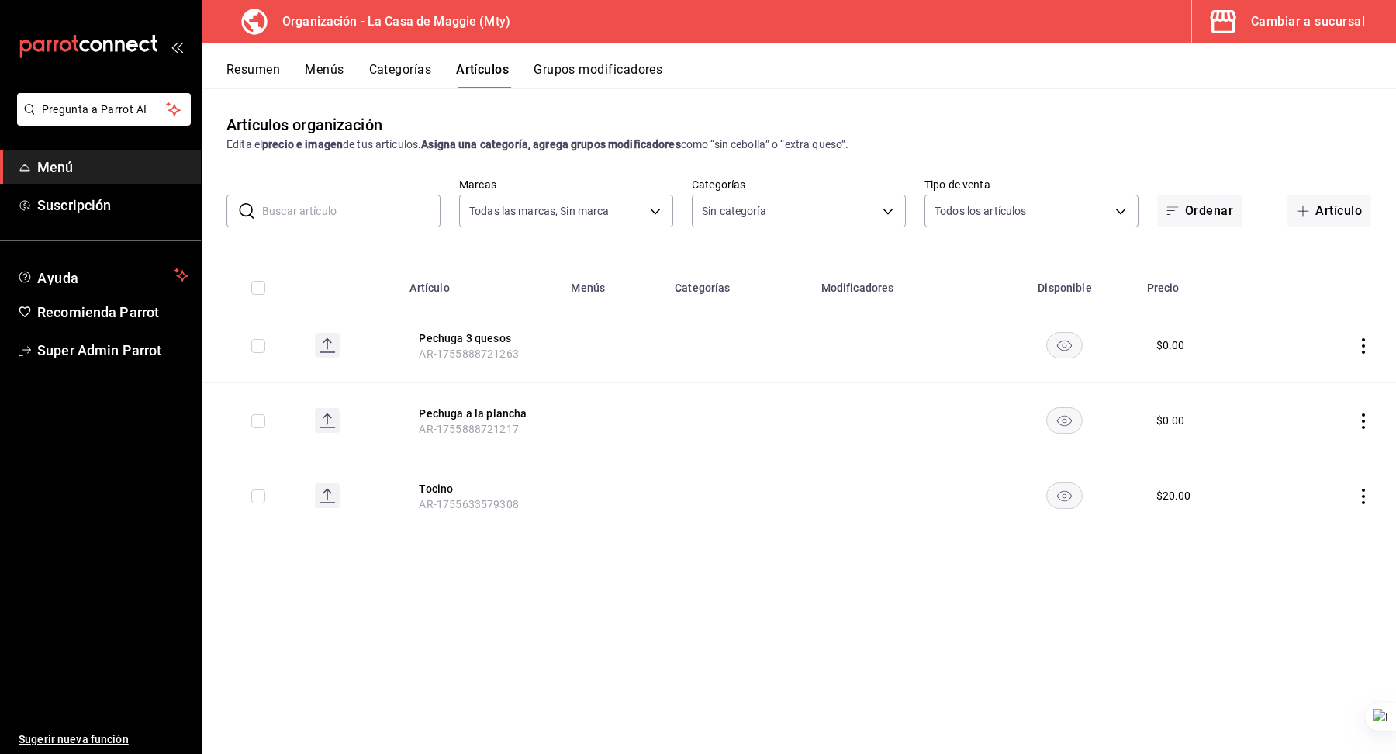
click at [1372, 349] on td at bounding box center [1338, 345] width 116 height 75
click at [1369, 348] on icon "actions" at bounding box center [1364, 346] width 16 height 16
click at [1312, 441] on span "Eliminar" at bounding box center [1317, 445] width 40 height 12
click at [1266, 365] on button "Eliminar" at bounding box center [1294, 374] width 103 height 33
click at [1371, 340] on td at bounding box center [1338, 345] width 116 height 75
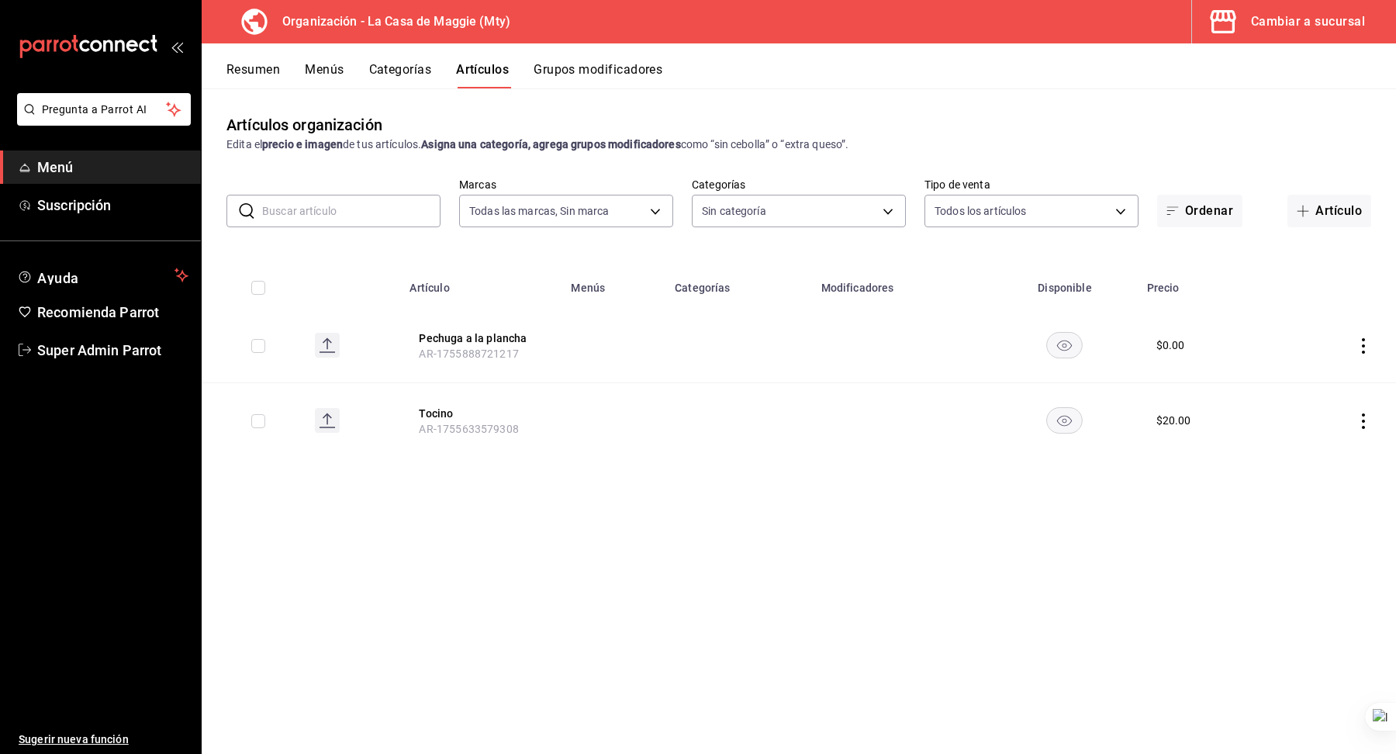
click at [1370, 342] on icon "actions" at bounding box center [1364, 346] width 16 height 16
click at [1326, 454] on li "Eliminar" at bounding box center [1302, 446] width 93 height 32
click at [1302, 371] on button "Eliminar" at bounding box center [1294, 374] width 103 height 33
click at [1350, 351] on td at bounding box center [1338, 345] width 116 height 74
click at [1353, 351] on td at bounding box center [1338, 345] width 116 height 74
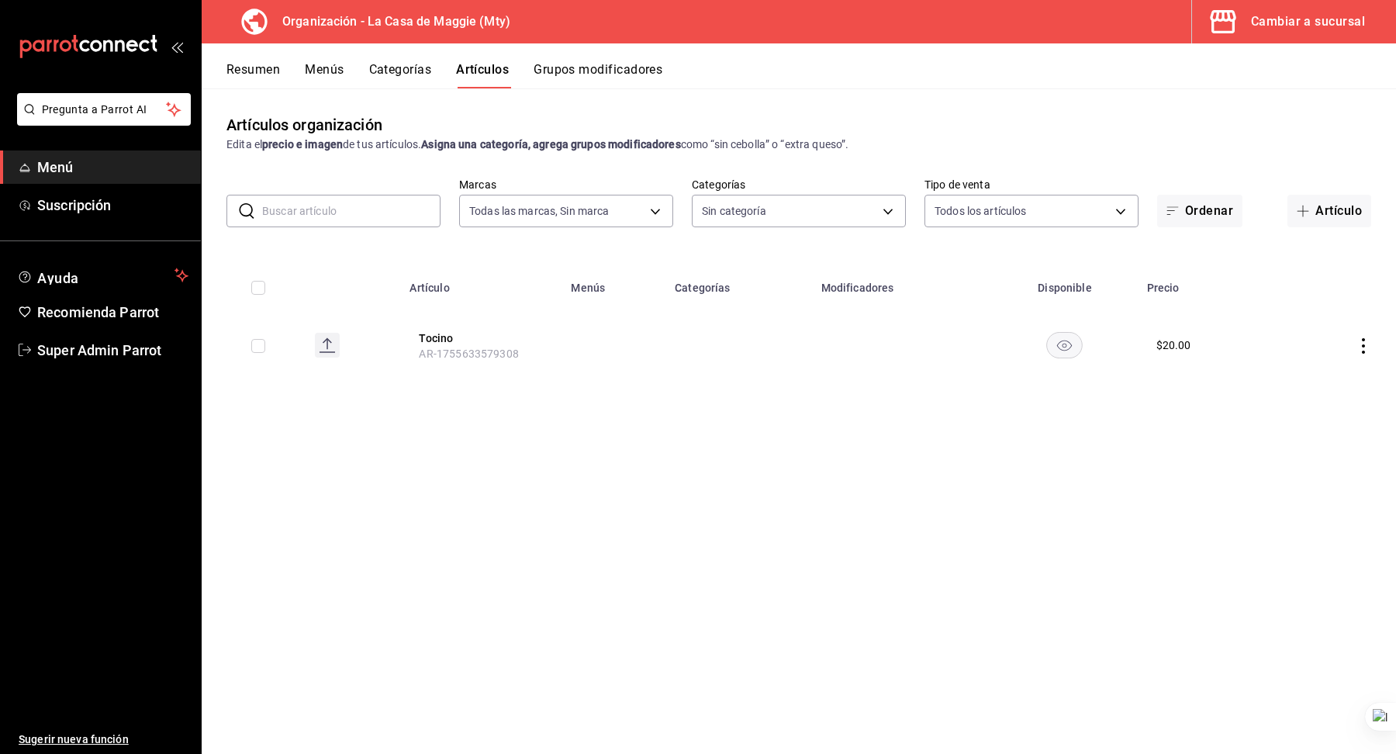
click at [1363, 344] on icon "actions" at bounding box center [1363, 346] width 3 height 16
click at [1315, 447] on span "Eliminar" at bounding box center [1317, 445] width 40 height 12
click at [1319, 371] on button "Eliminar" at bounding box center [1294, 374] width 103 height 33
